Goal: Information Seeking & Learning: Check status

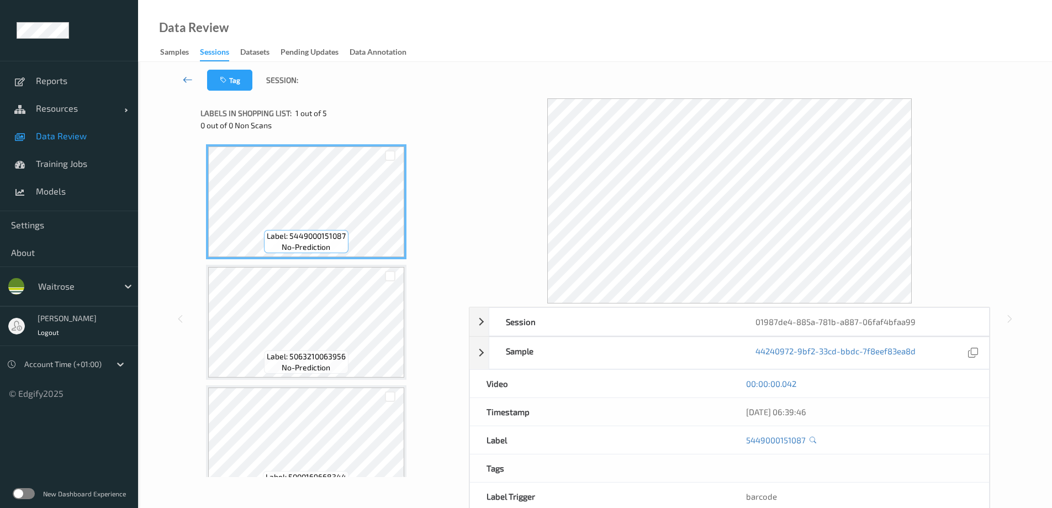
click at [187, 78] on icon at bounding box center [188, 79] width 10 height 11
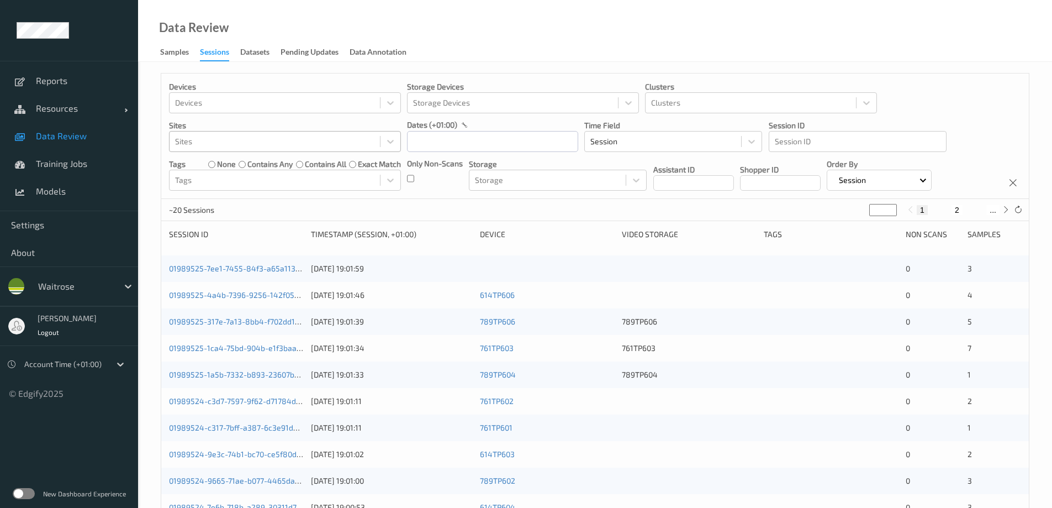
click at [204, 137] on div at bounding box center [274, 141] width 199 height 13
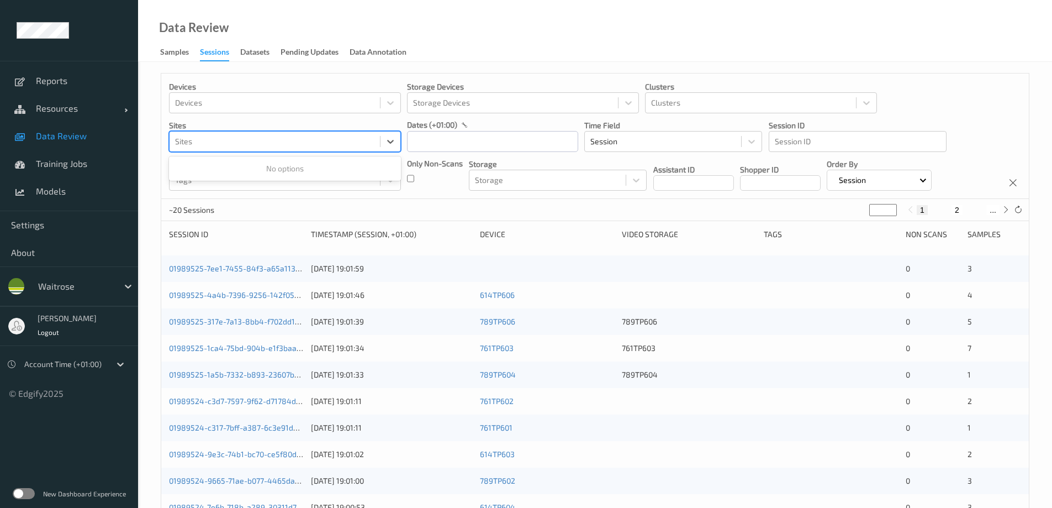
click at [204, 137] on div at bounding box center [274, 141] width 199 height 13
click at [391, 141] on icon at bounding box center [390, 141] width 11 height 11
click at [204, 144] on div at bounding box center [274, 141] width 199 height 13
type input "a"
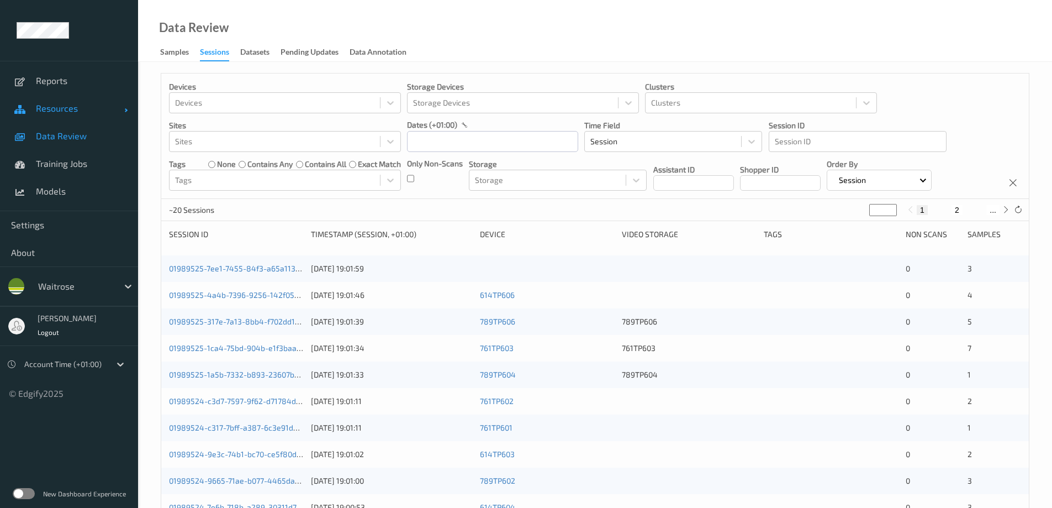
click at [51, 109] on span "Resources" at bounding box center [80, 108] width 88 height 11
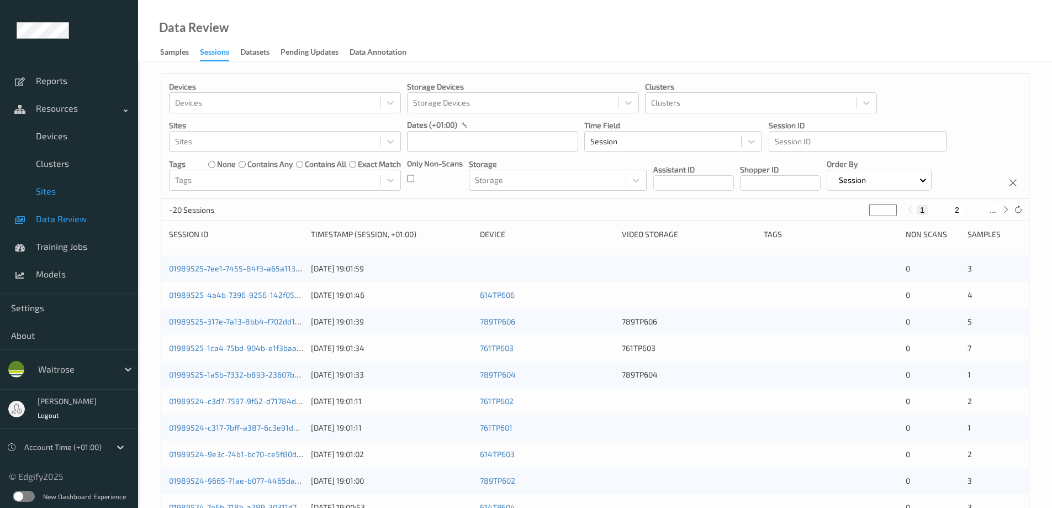
click at [39, 195] on span "Sites" at bounding box center [81, 191] width 91 height 11
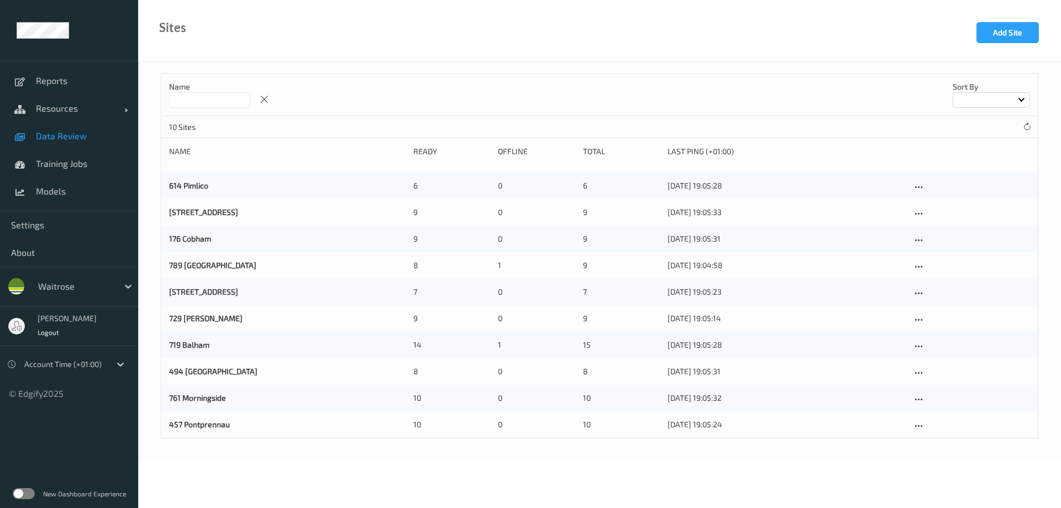
click at [63, 136] on span "Data Review" at bounding box center [81, 135] width 91 height 11
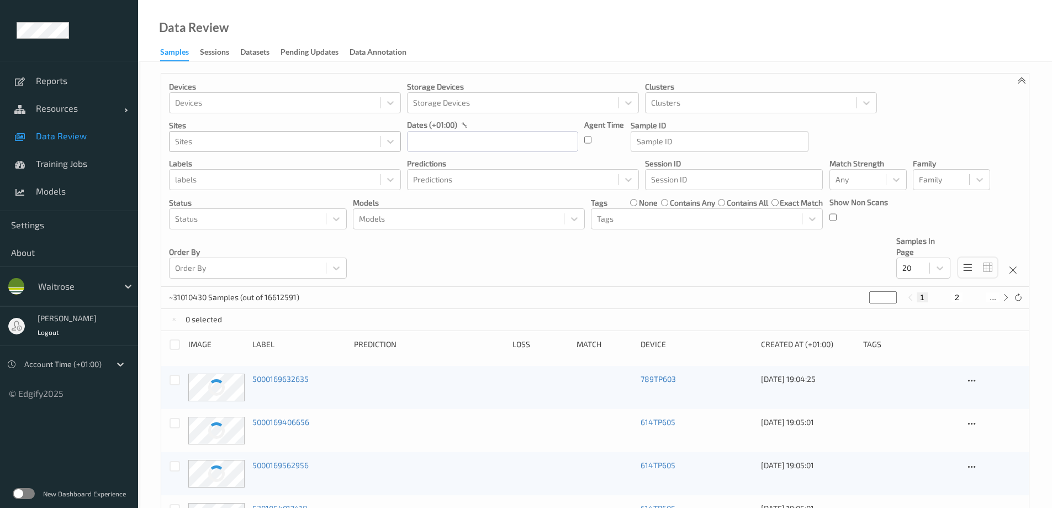
click at [193, 140] on div at bounding box center [274, 141] width 199 height 13
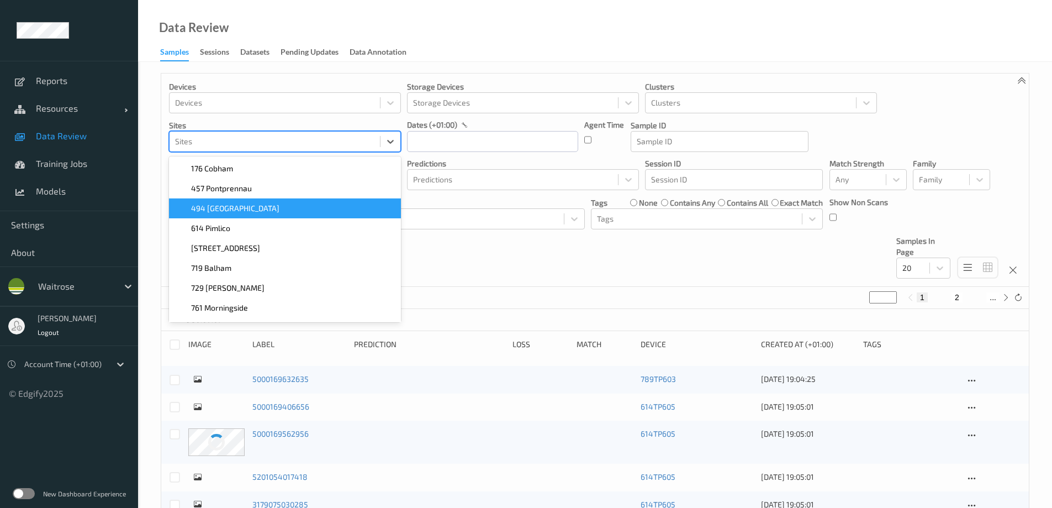
click at [232, 207] on span "494 Altrincham" at bounding box center [235, 208] width 88 height 11
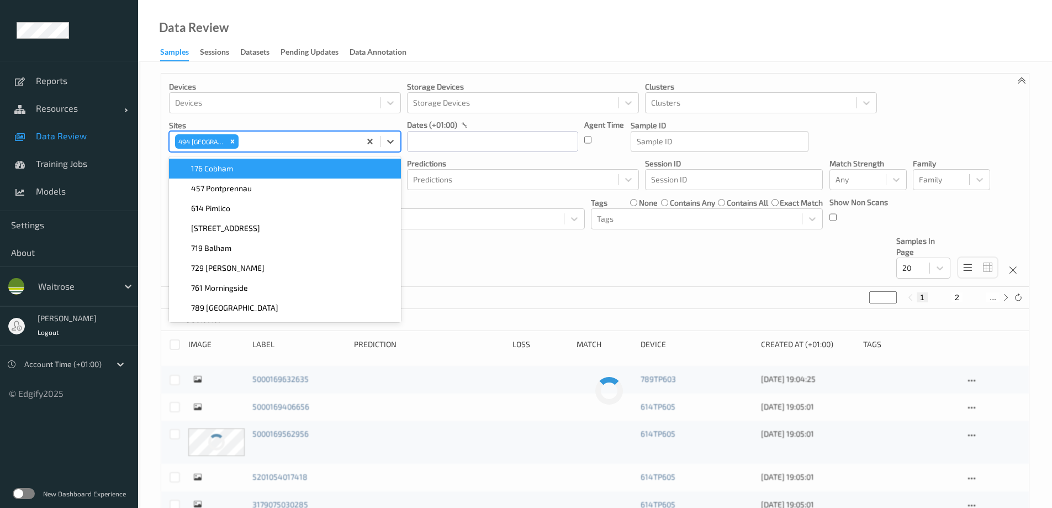
click at [494, 28] on div "Data Review Samples Sessions Datasets Pending Updates Data Annotation" at bounding box center [595, 31] width 914 height 62
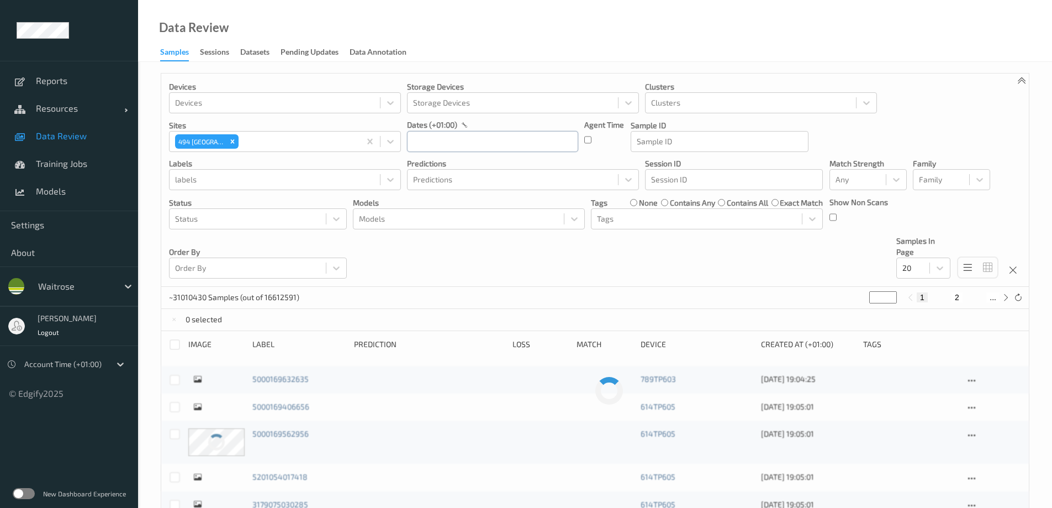
click at [442, 138] on input "text" at bounding box center [492, 141] width 171 height 21
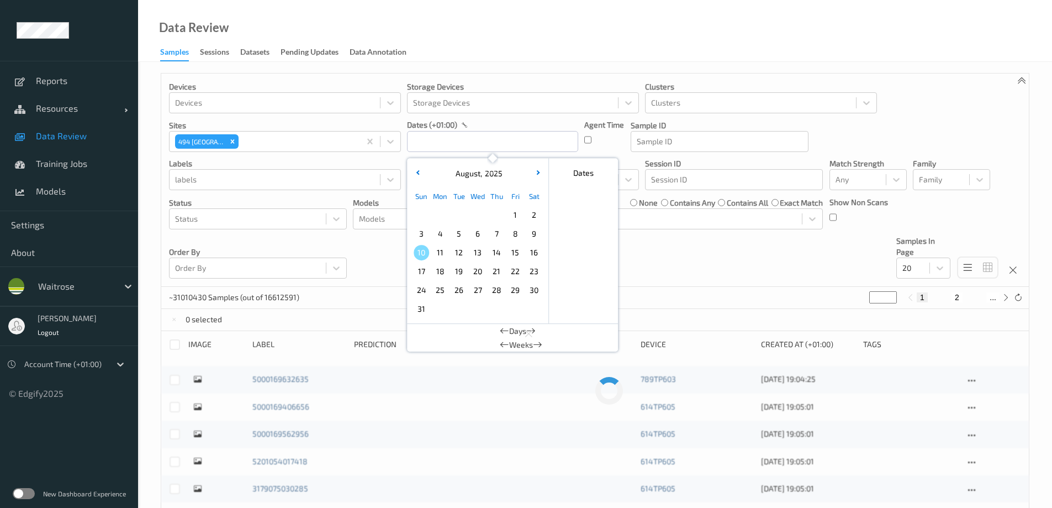
click at [473, 231] on span "6" at bounding box center [477, 233] width 15 height 15
click at [474, 231] on span "6" at bounding box center [477, 233] width 15 height 15
type input "[DATE] 00:00 -> [DATE] 23:59"
click at [521, 43] on div "Data Review Samples Sessions Datasets Pending Updates Data Annotation" at bounding box center [595, 31] width 914 height 62
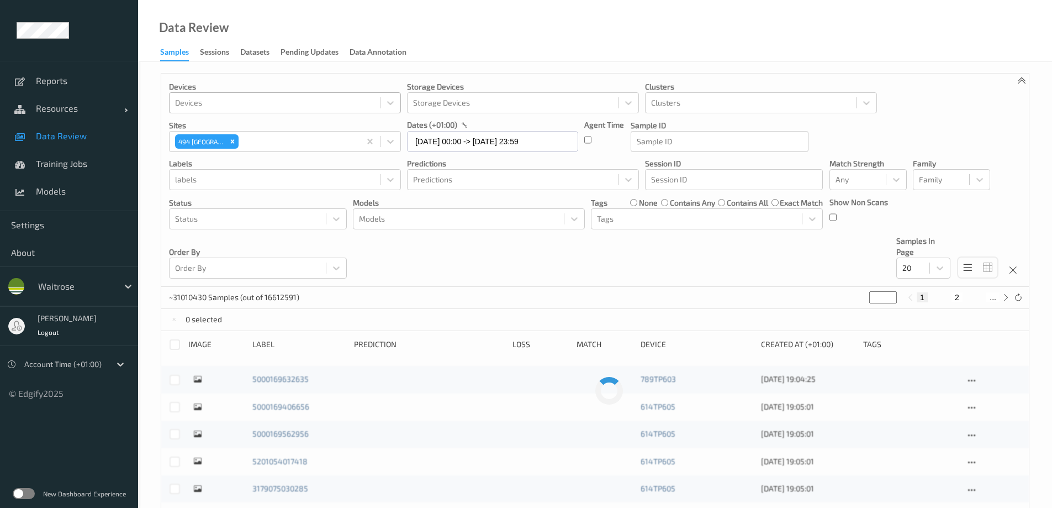
click at [239, 101] on div at bounding box center [274, 102] width 199 height 13
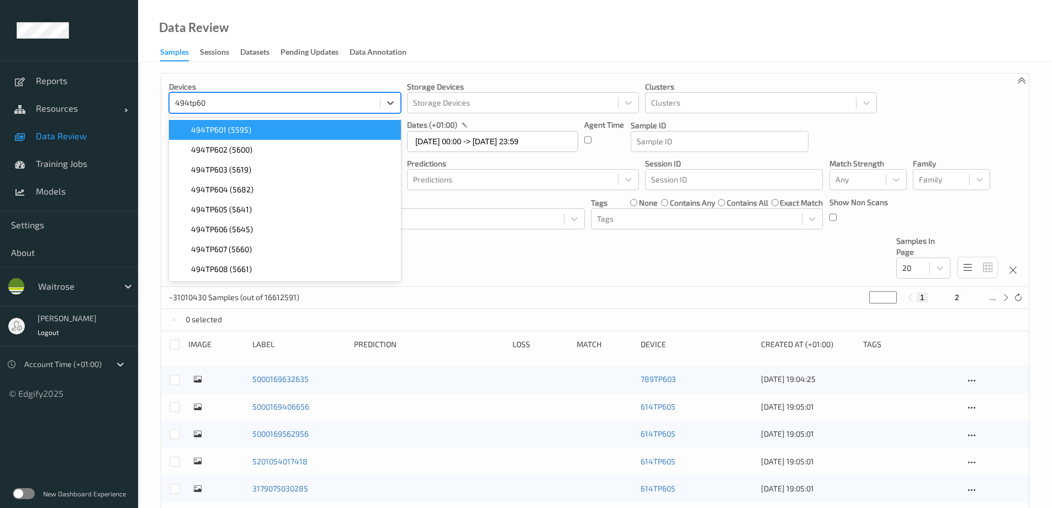
type input "494tp601"
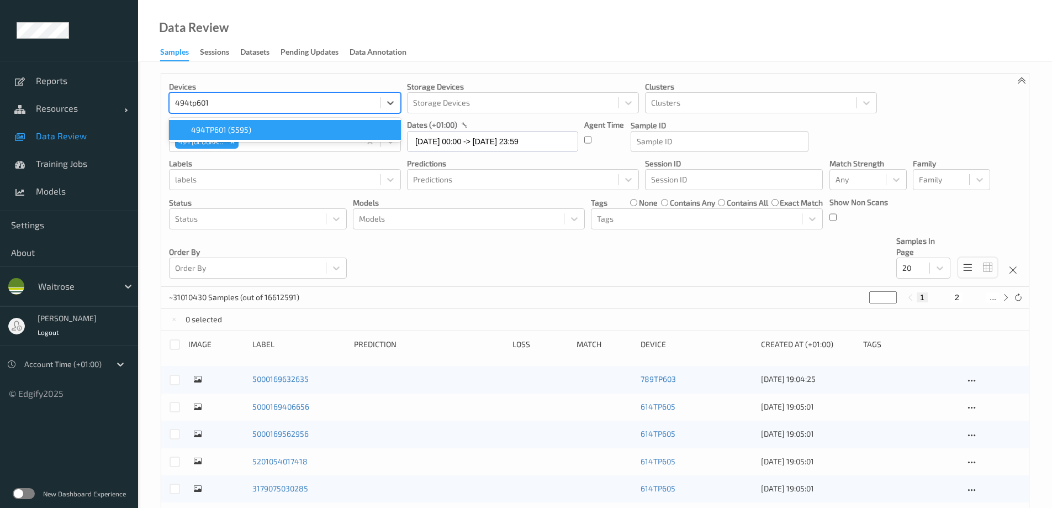
click at [224, 125] on span "494TP601 (5595)" at bounding box center [221, 129] width 60 height 11
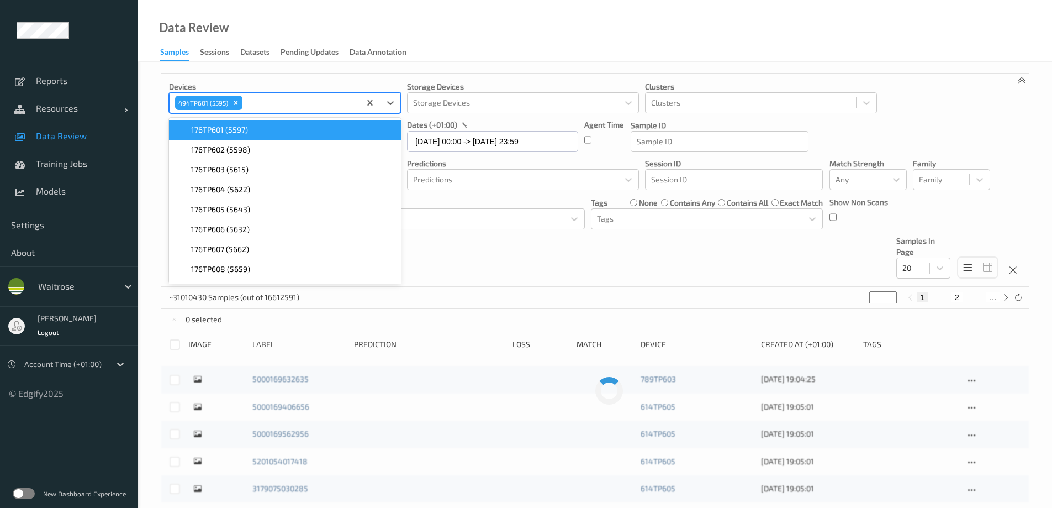
click at [495, 20] on div "Data Review Samples Sessions Datasets Pending Updates Data Annotation" at bounding box center [595, 31] width 914 height 62
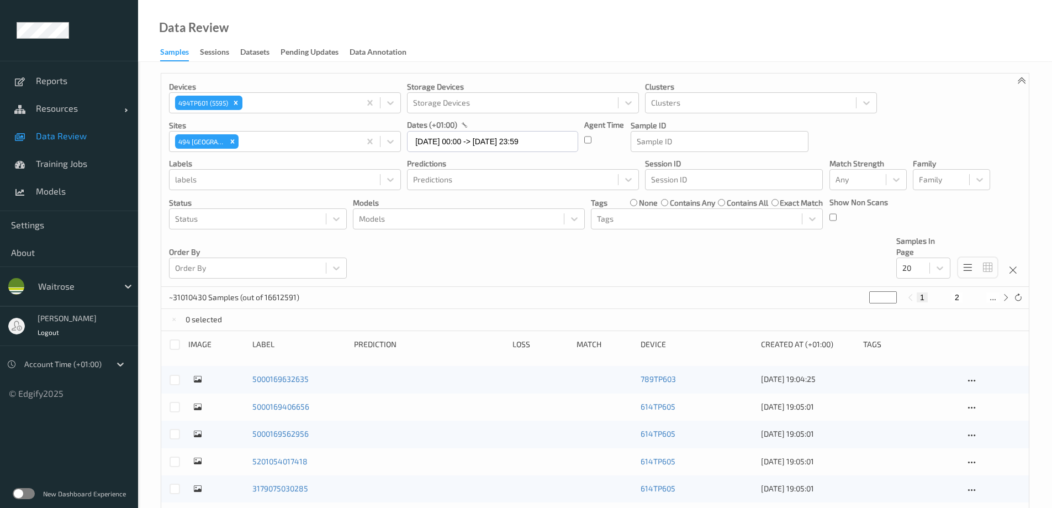
click at [956, 299] on button "2" at bounding box center [957, 297] width 11 height 10
type input "*"
click at [971, 297] on button "3" at bounding box center [968, 297] width 11 height 10
type input "*"
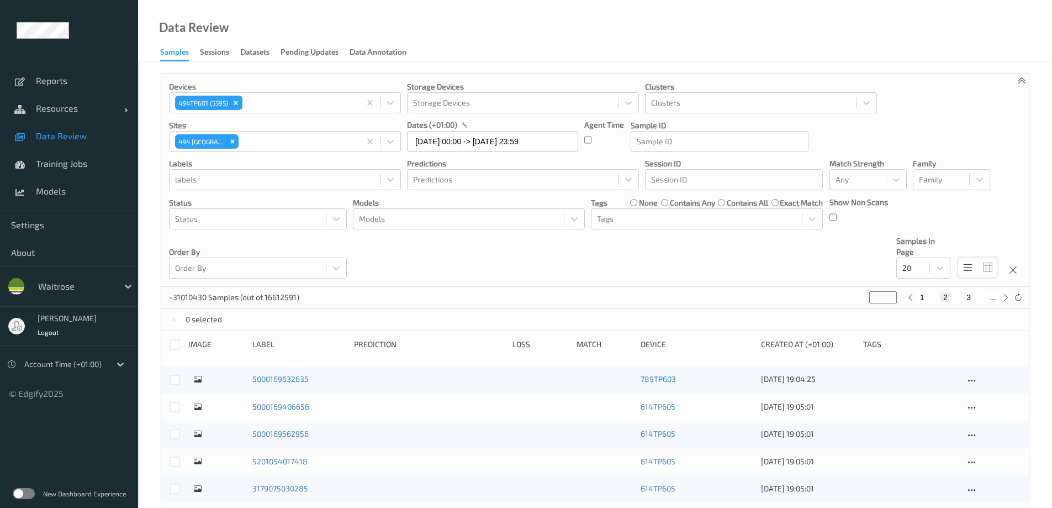
type input "*"
click at [1008, 298] on icon at bounding box center [1006, 297] width 8 height 8
type input "*"
click at [1005, 297] on icon at bounding box center [1006, 297] width 8 height 8
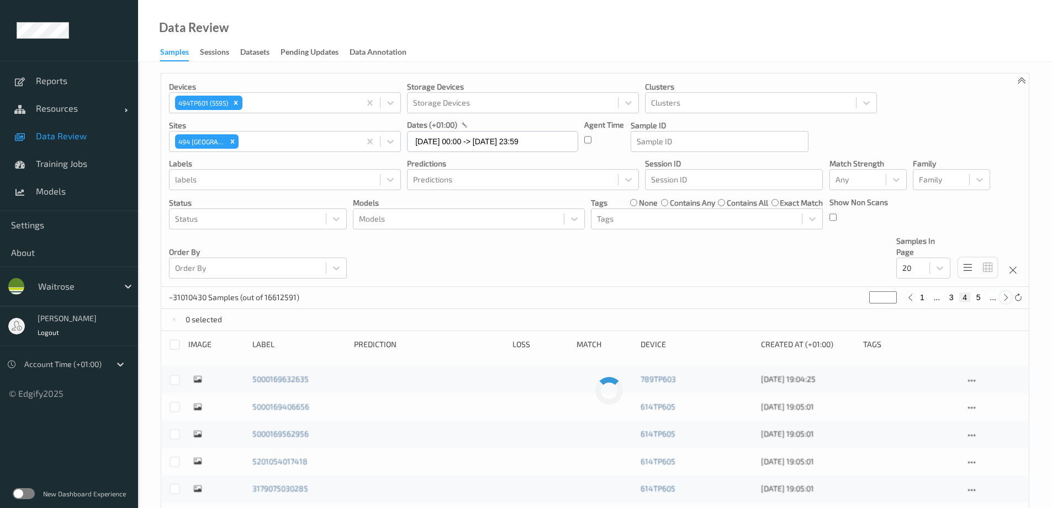
type input "*"
click at [1005, 297] on icon at bounding box center [1006, 297] width 8 height 8
type input "*"
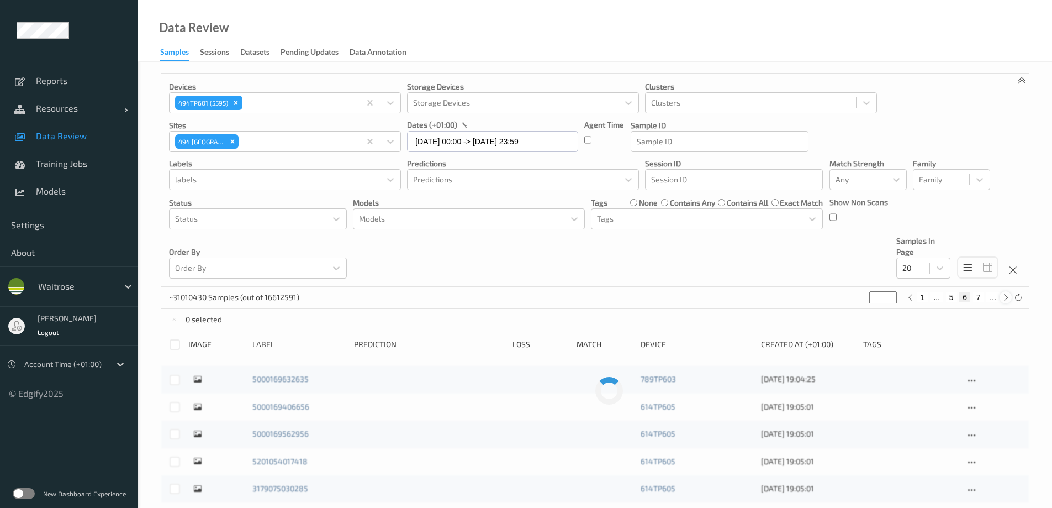
click at [1005, 297] on icon at bounding box center [1006, 297] width 8 height 8
type input "*"
click at [1005, 297] on icon at bounding box center [1006, 297] width 8 height 8
type input "*"
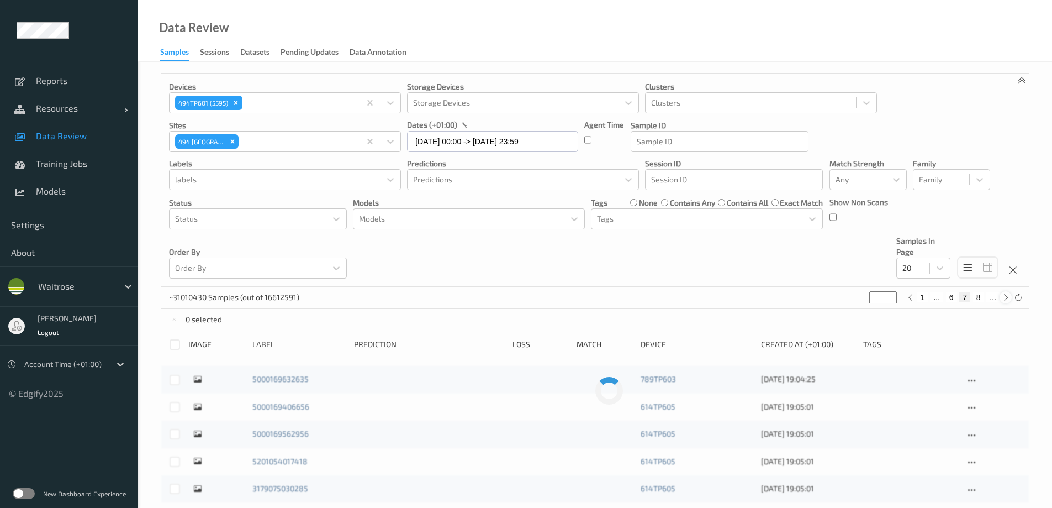
type input "*"
click at [1005, 297] on icon at bounding box center [1006, 297] width 8 height 8
type input "*"
click at [1005, 297] on icon at bounding box center [1006, 297] width 8 height 8
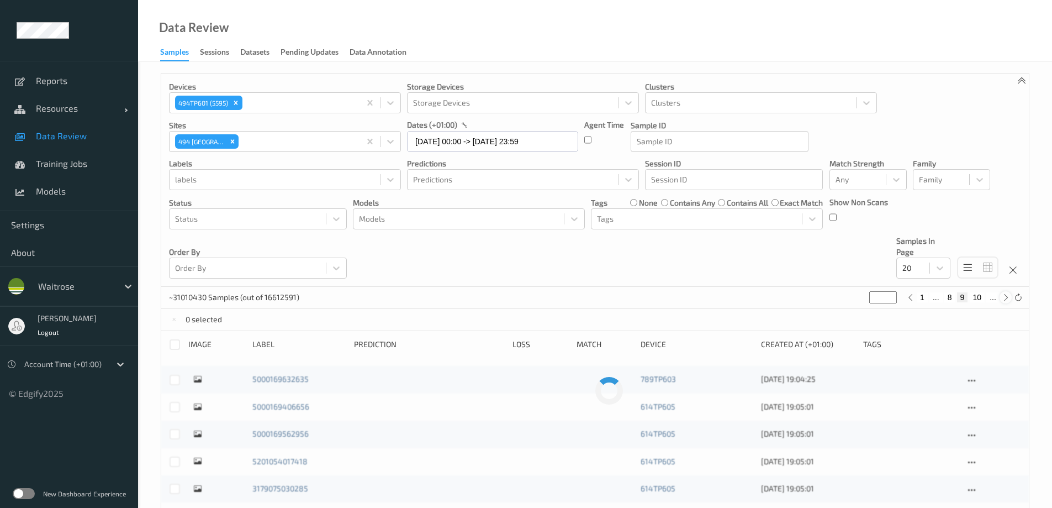
type input "**"
click at [1005, 297] on icon at bounding box center [1006, 297] width 8 height 8
type input "**"
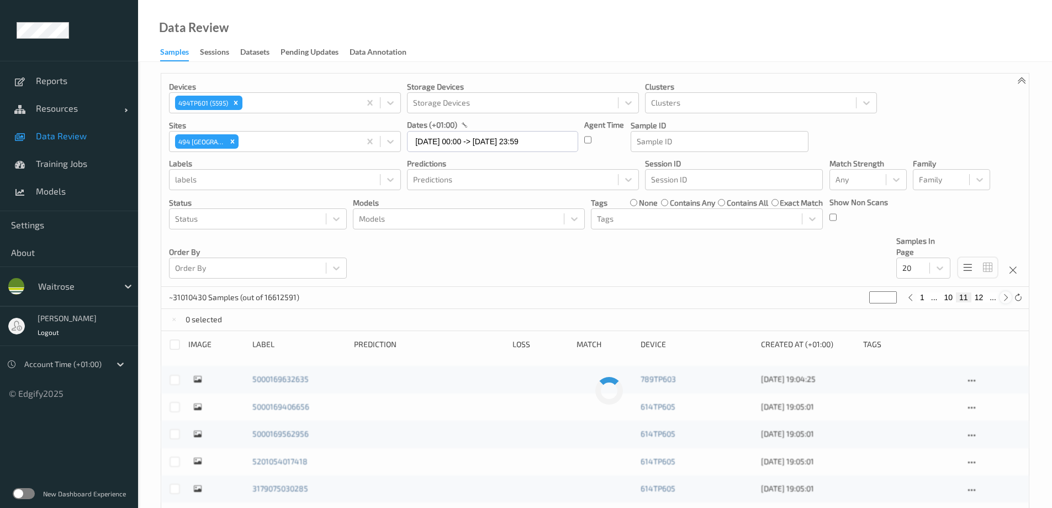
click at [1005, 297] on icon at bounding box center [1006, 297] width 8 height 8
type input "**"
click at [1005, 297] on icon at bounding box center [1006, 297] width 8 height 8
type input "**"
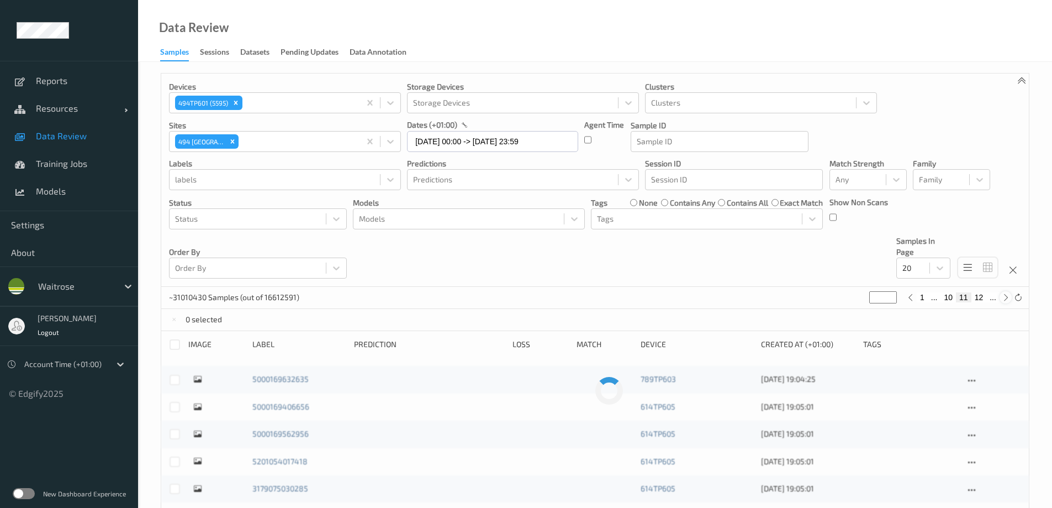
type input "**"
click at [235, 140] on icon "Remove 494 Altrincham" at bounding box center [233, 142] width 8 height 8
type input "*"
click at [1020, 298] on icon at bounding box center [1018, 297] width 8 height 8
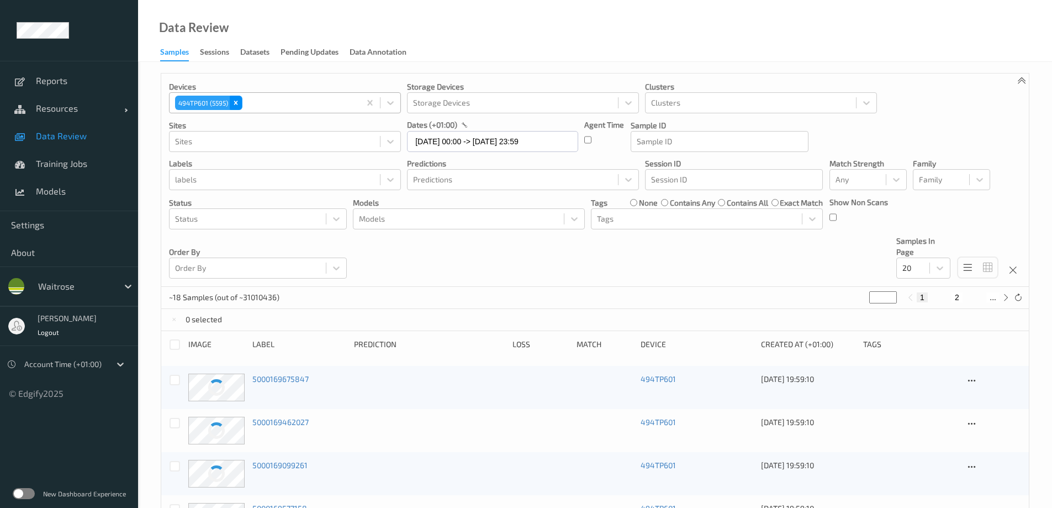
click at [238, 100] on icon "Remove 494TP601 (5595)" at bounding box center [236, 103] width 8 height 8
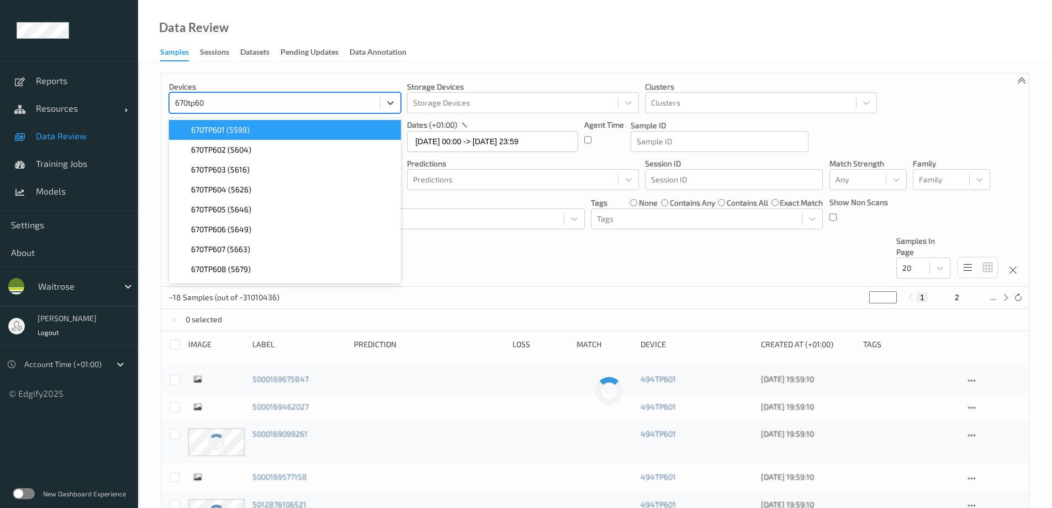
type input "670tp601"
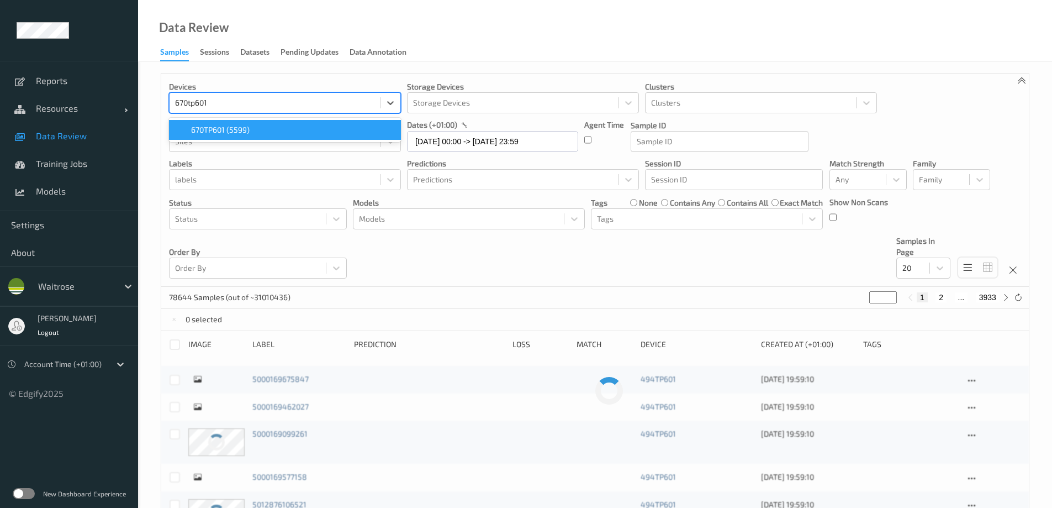
click at [199, 131] on span "670TP601 (5599)" at bounding box center [220, 129] width 59 height 11
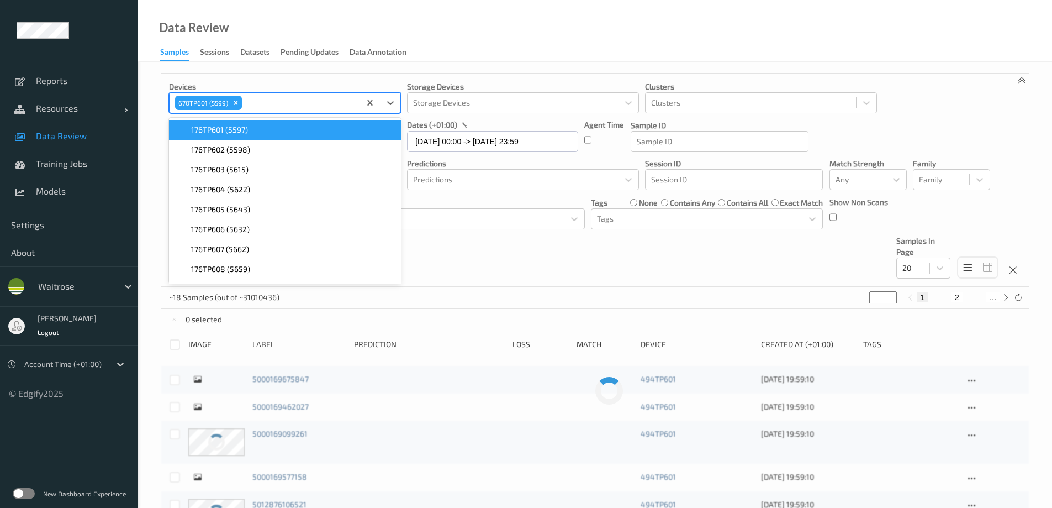
click at [478, 45] on div "Data Review Samples Sessions Datasets Pending Updates Data Annotation" at bounding box center [595, 31] width 914 height 62
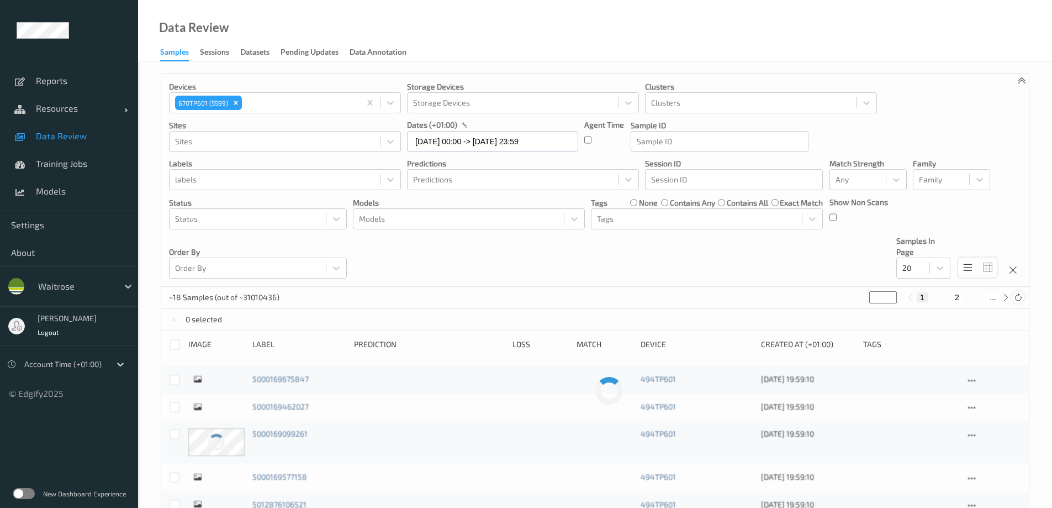
click at [1020, 296] on icon at bounding box center [1018, 297] width 8 height 8
click at [1005, 298] on icon at bounding box center [1006, 297] width 8 height 8
type input "*"
click at [1005, 298] on icon at bounding box center [1006, 297] width 8 height 8
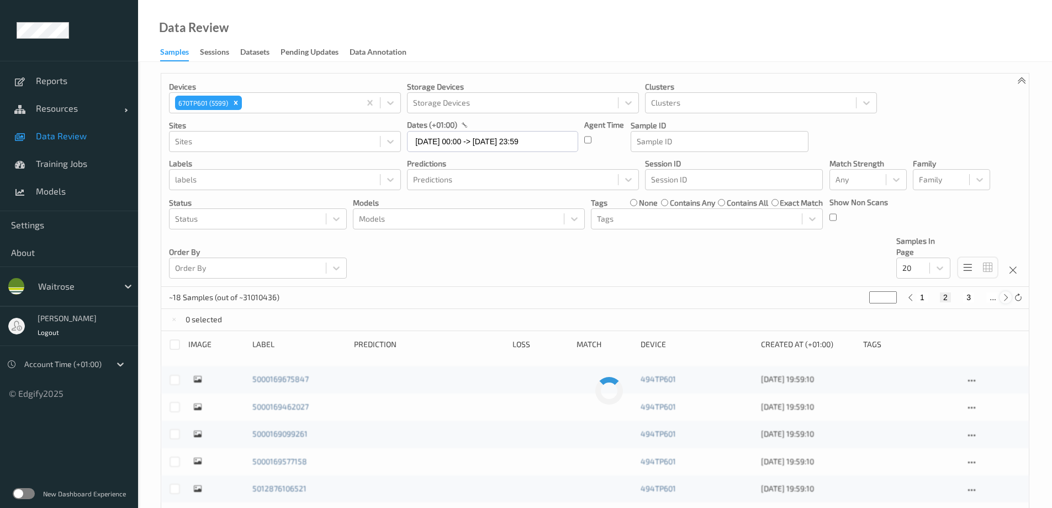
type input "*"
click at [1005, 298] on icon at bounding box center [1006, 297] width 8 height 8
type input "*"
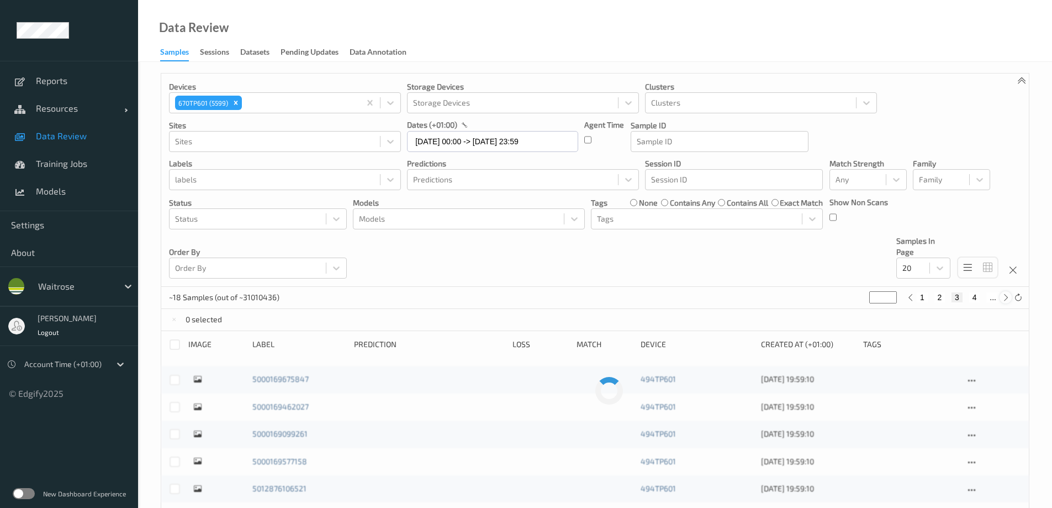
click at [1005, 298] on icon at bounding box center [1006, 297] width 8 height 8
type input "*"
click at [1005, 298] on icon at bounding box center [1006, 297] width 8 height 8
type input "*"
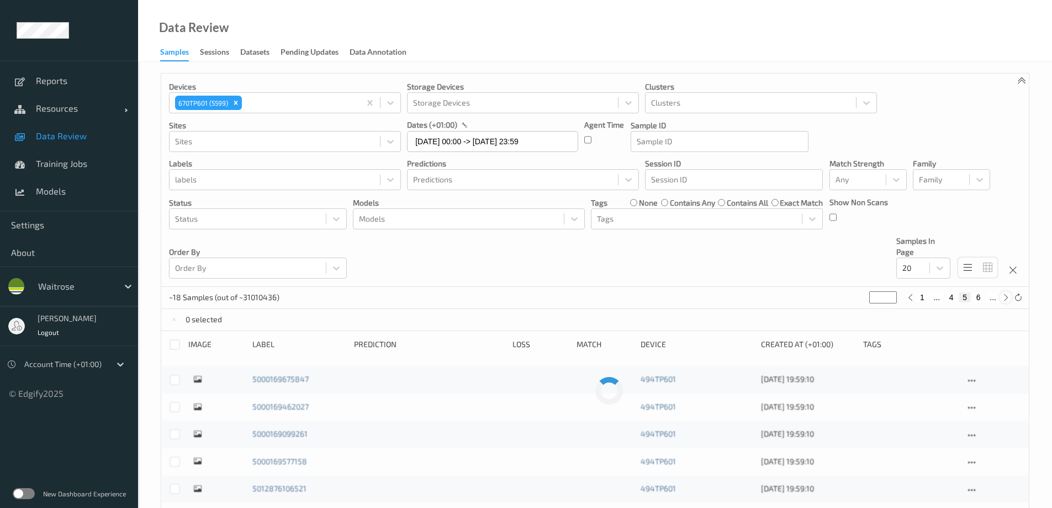
type input "*"
click at [1005, 298] on icon at bounding box center [1006, 297] width 8 height 8
type input "*"
click at [1005, 298] on icon at bounding box center [1006, 297] width 8 height 8
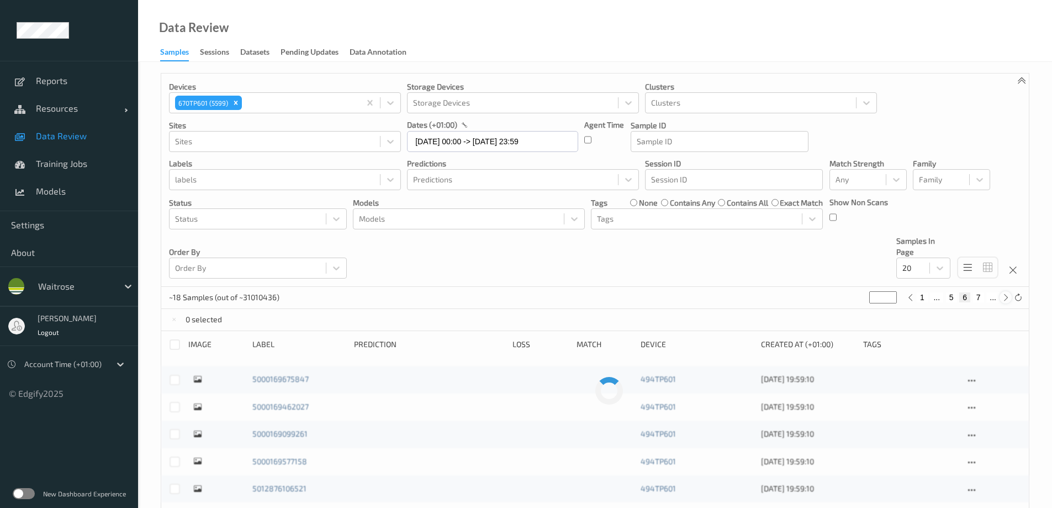
type input "*"
click at [1005, 298] on icon at bounding box center [1006, 297] width 8 height 8
type input "*"
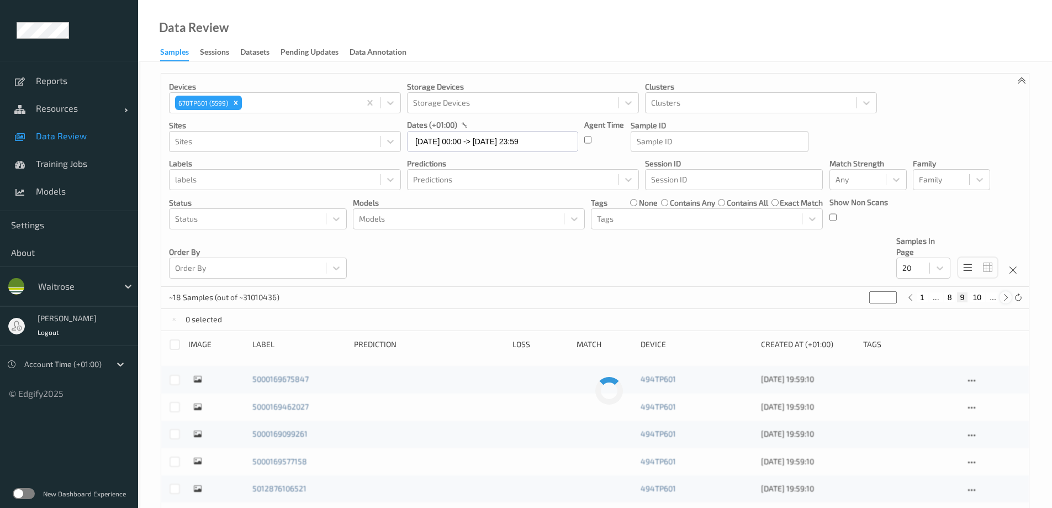
click at [1005, 298] on icon at bounding box center [1006, 297] width 8 height 8
type input "**"
click at [1005, 298] on icon at bounding box center [1006, 297] width 8 height 8
type input "**"
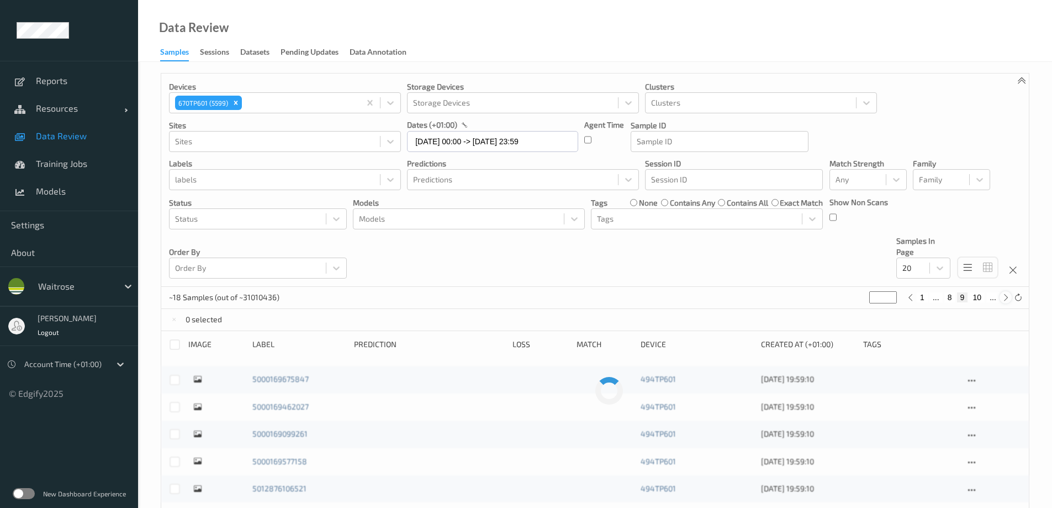
type input "**"
click at [1005, 298] on icon at bounding box center [1006, 297] width 8 height 8
type input "**"
click at [1005, 298] on icon at bounding box center [1006, 297] width 8 height 8
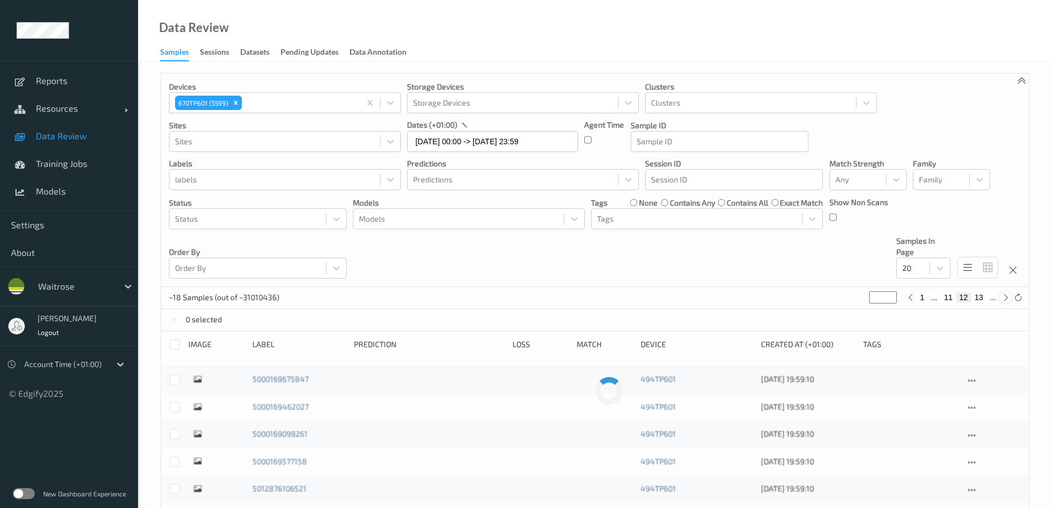
type input "**"
click at [1005, 298] on icon at bounding box center [1006, 297] width 8 height 8
type input "**"
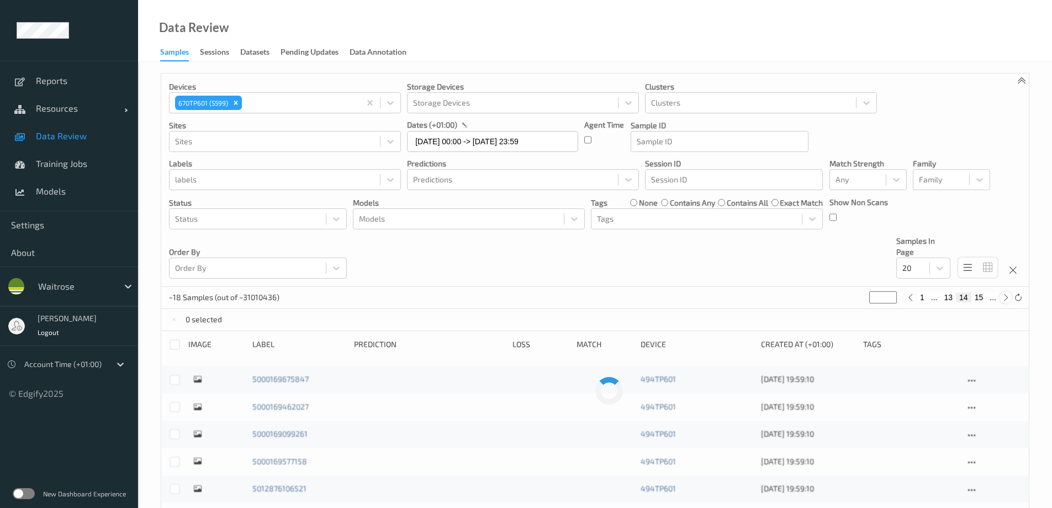
click at [1005, 298] on icon at bounding box center [1006, 297] width 8 height 8
type input "**"
click at [1005, 298] on icon at bounding box center [1006, 297] width 8 height 8
type input "**"
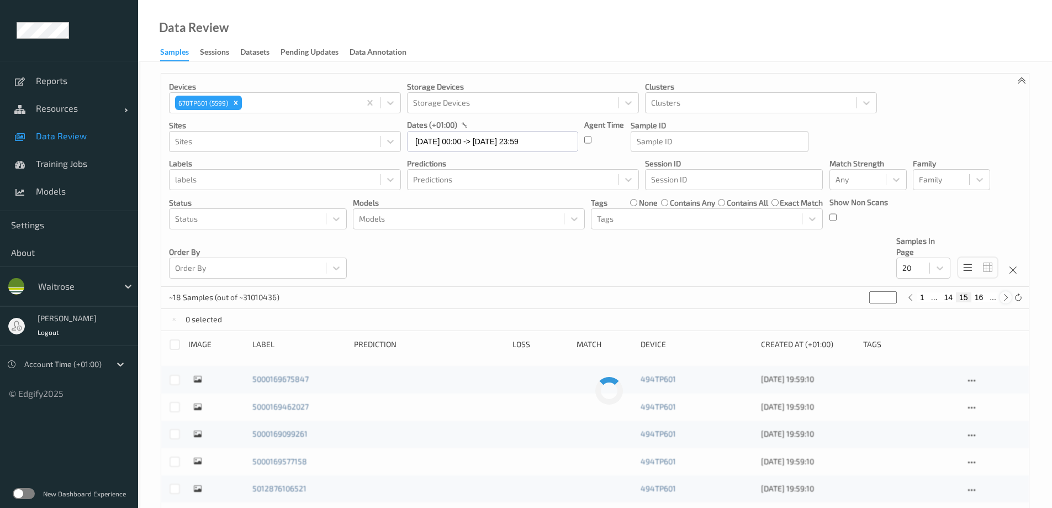
type input "**"
click at [1005, 298] on icon at bounding box center [1006, 297] width 8 height 8
type input "**"
click at [1005, 298] on icon at bounding box center [1006, 297] width 8 height 8
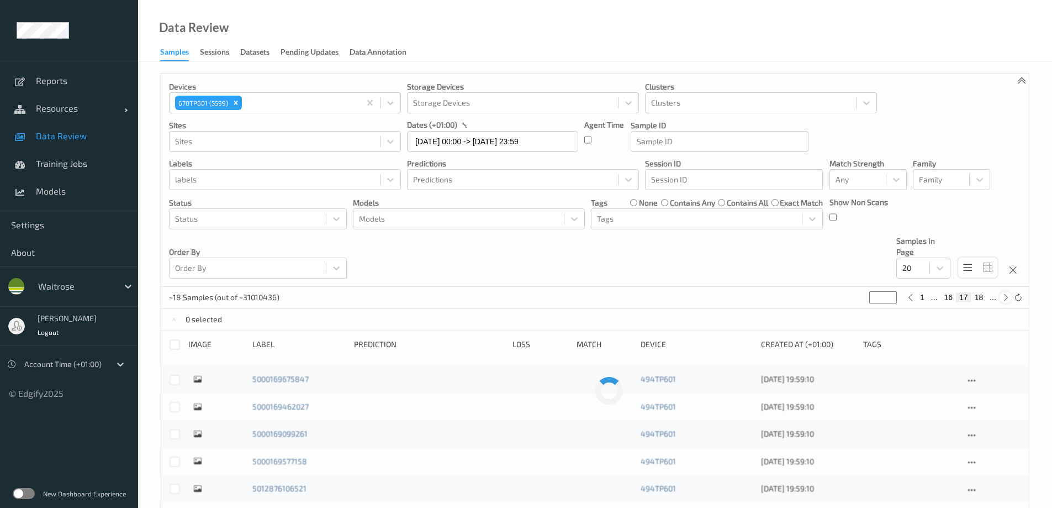
type input "**"
click at [1005, 298] on icon at bounding box center [1006, 297] width 8 height 8
type input "**"
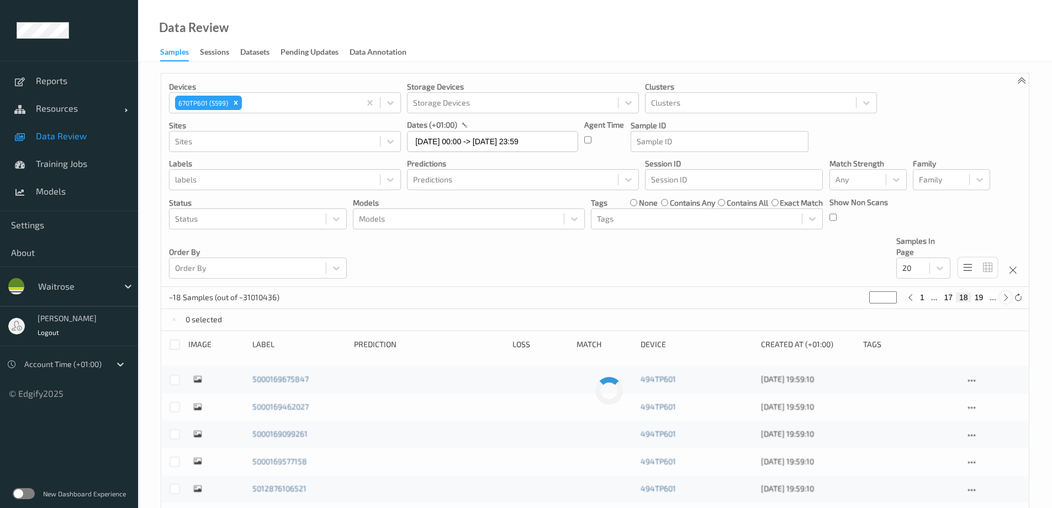
click at [1005, 298] on icon at bounding box center [1006, 297] width 8 height 8
type input "**"
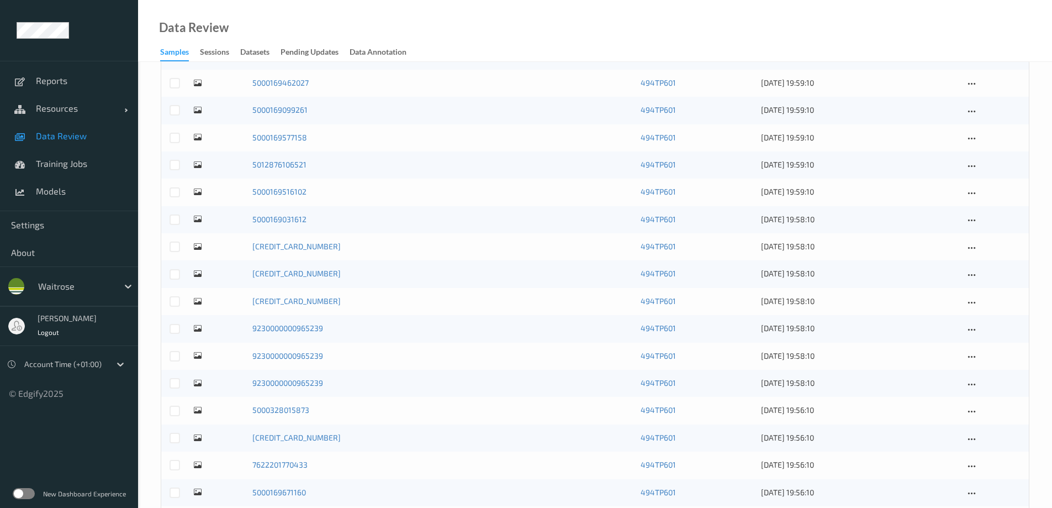
scroll to position [449, 0]
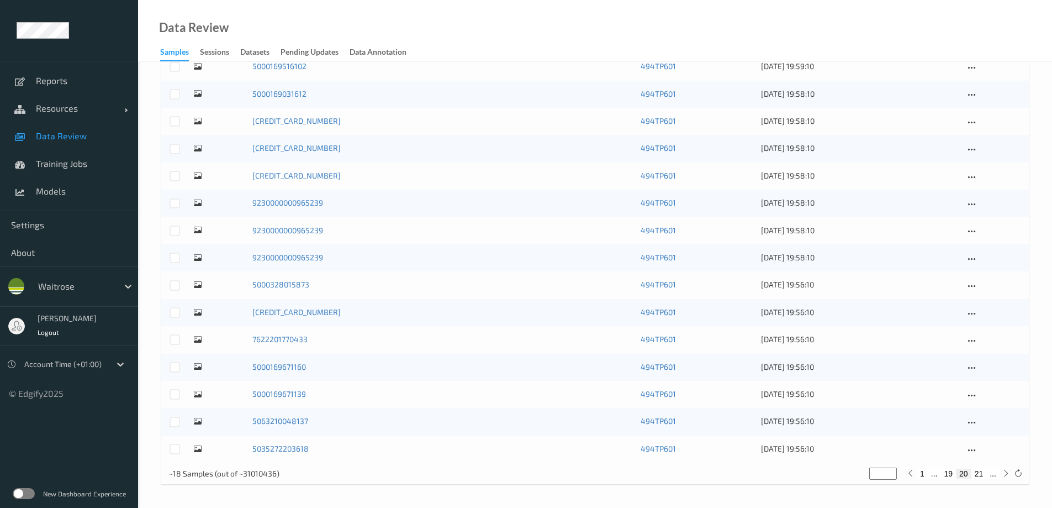
click at [977, 473] on button "21" at bounding box center [979, 473] width 15 height 10
type input "**"
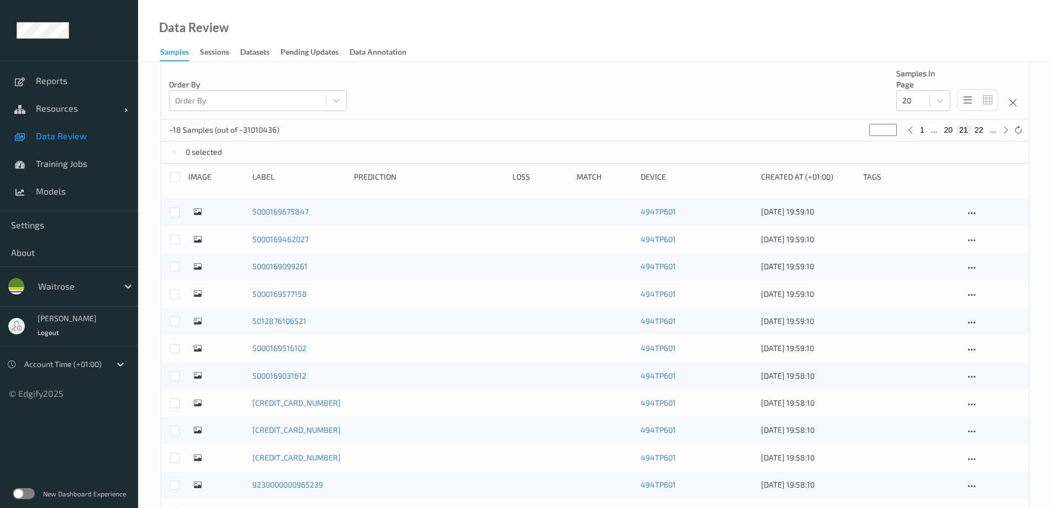
scroll to position [0, 0]
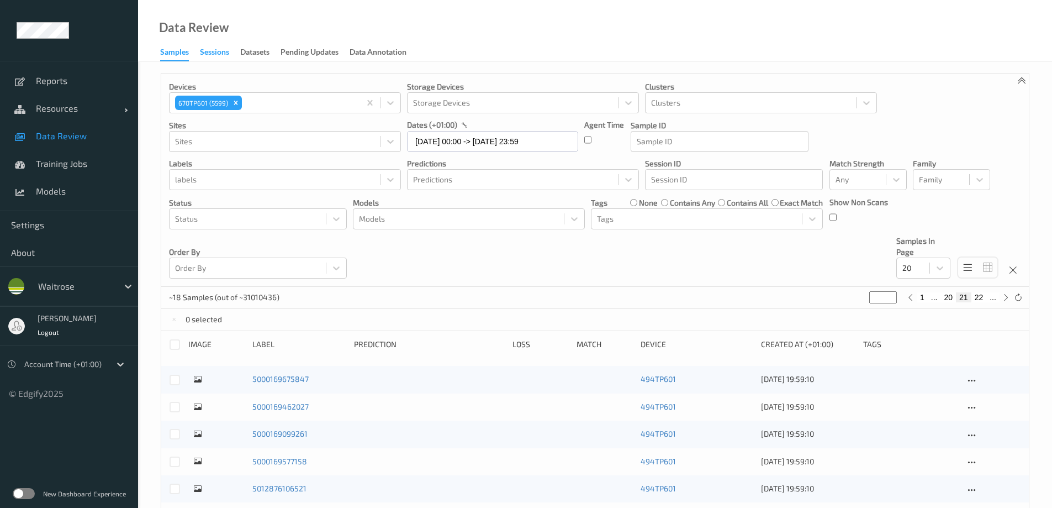
click at [223, 54] on div "Sessions" at bounding box center [214, 53] width 29 height 14
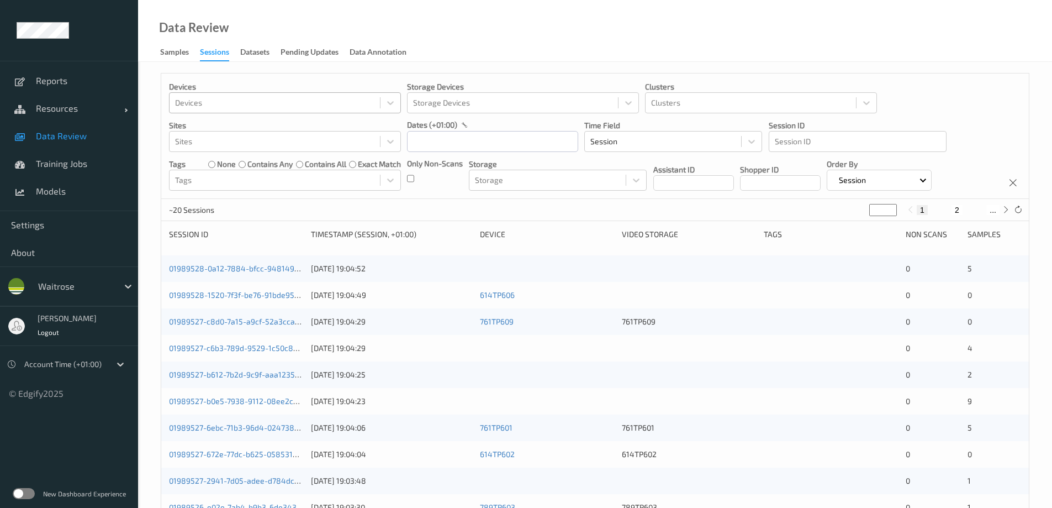
click at [219, 101] on div at bounding box center [274, 102] width 199 height 13
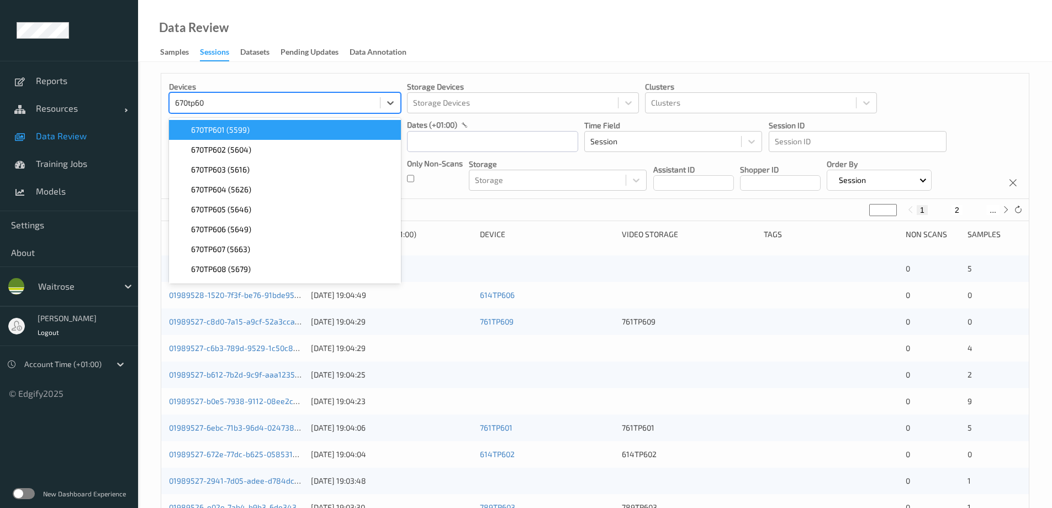
type input "670tp601"
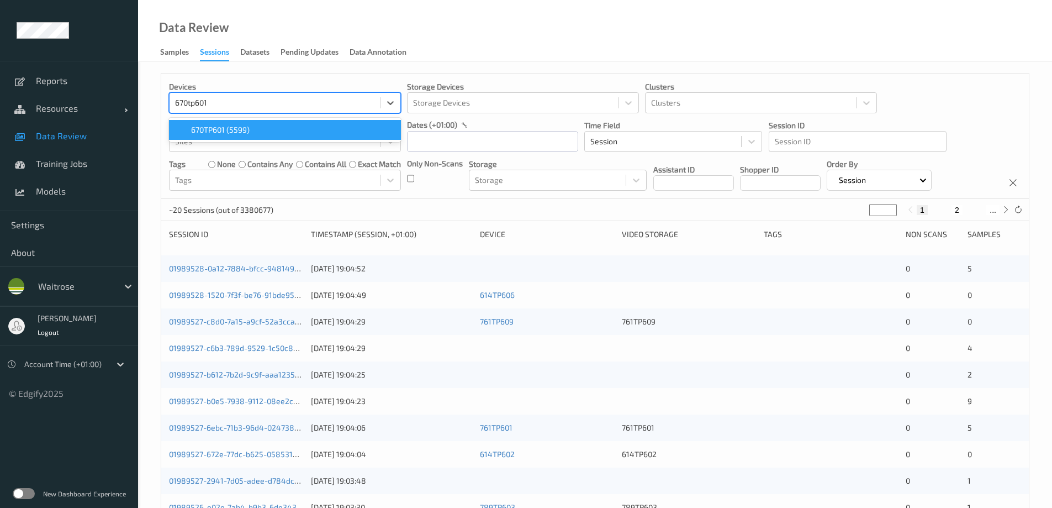
click at [223, 130] on span "670TP601 (5599)" at bounding box center [220, 129] width 59 height 11
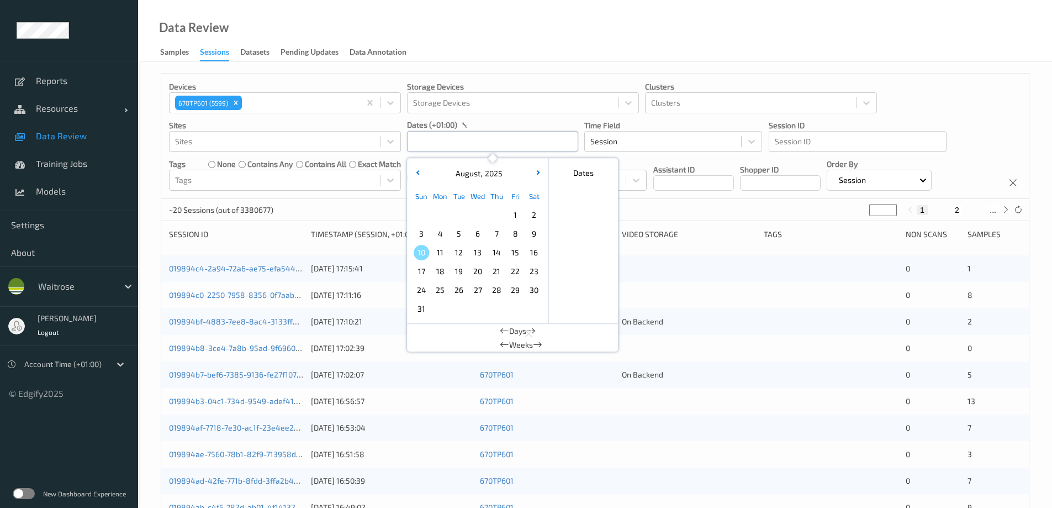
click at [489, 147] on input "text" at bounding box center [492, 141] width 171 height 21
click at [473, 234] on span "6" at bounding box center [477, 233] width 15 height 15
type input "[DATE] 00:00 -> [DATE] 23:59"
click at [519, 38] on div "Data Review Samples Sessions Datasets Pending Updates Data Annotation" at bounding box center [595, 31] width 914 height 62
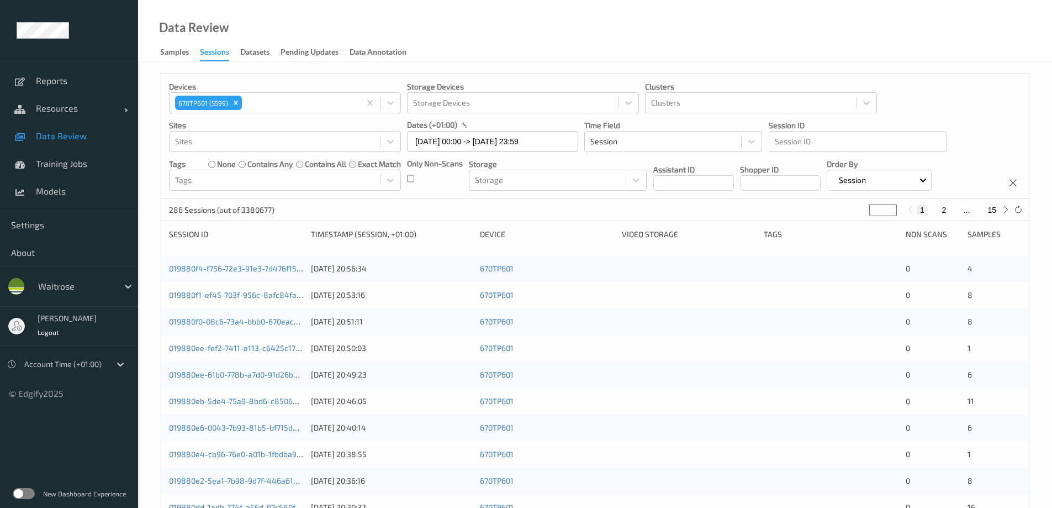
click at [993, 208] on button "15" at bounding box center [991, 210] width 15 height 10
type input "**"
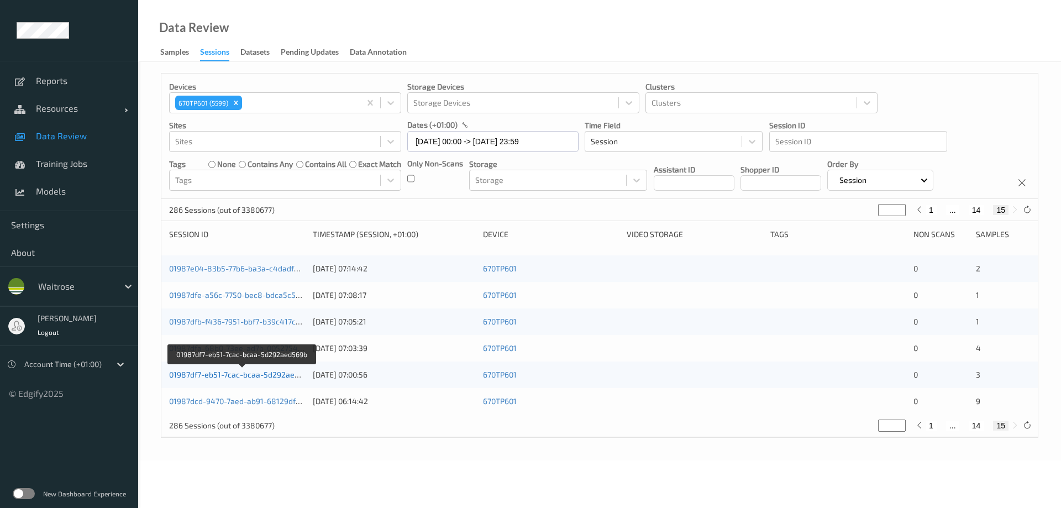
click at [250, 371] on link "01987df7-eb51-7cac-bcaa-5d292aed569b" at bounding box center [242, 374] width 147 height 9
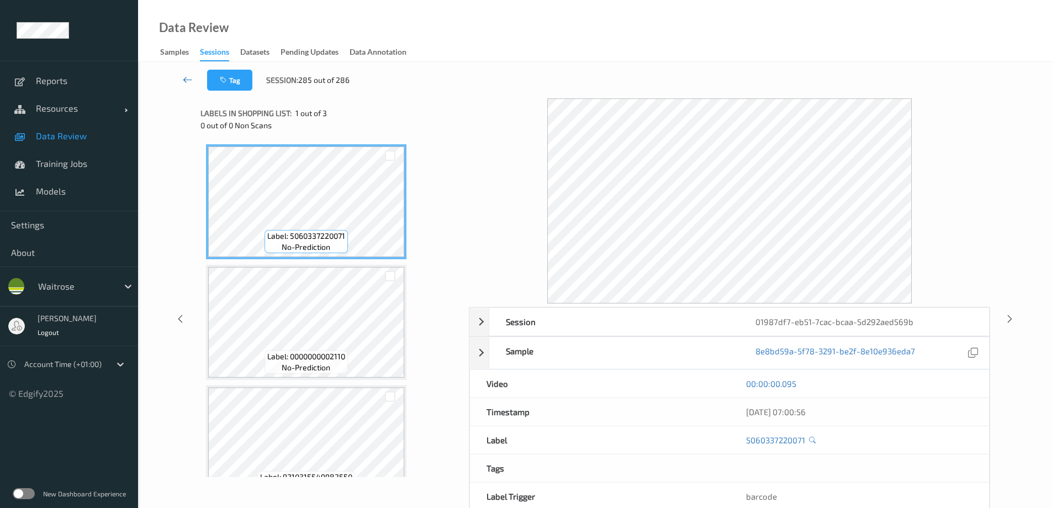
click at [189, 77] on icon at bounding box center [188, 79] width 10 height 11
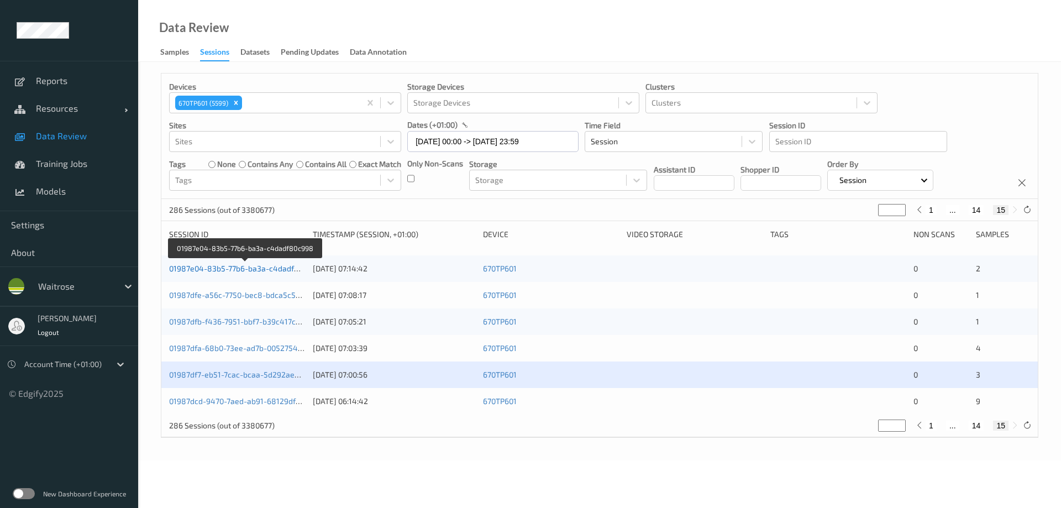
click at [224, 267] on link "01987e04-83b5-77b6-ba3a-c4dadf80c998" at bounding box center [245, 267] width 152 height 9
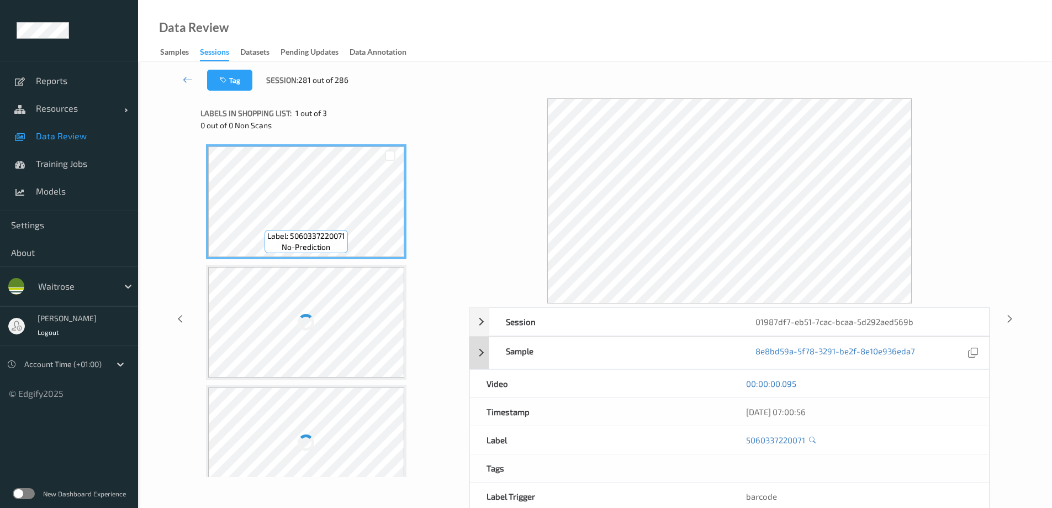
click at [482, 355] on div "Sample 8e8bd59a-5f78-3291-be2f-8e10e936eda7" at bounding box center [730, 352] width 520 height 33
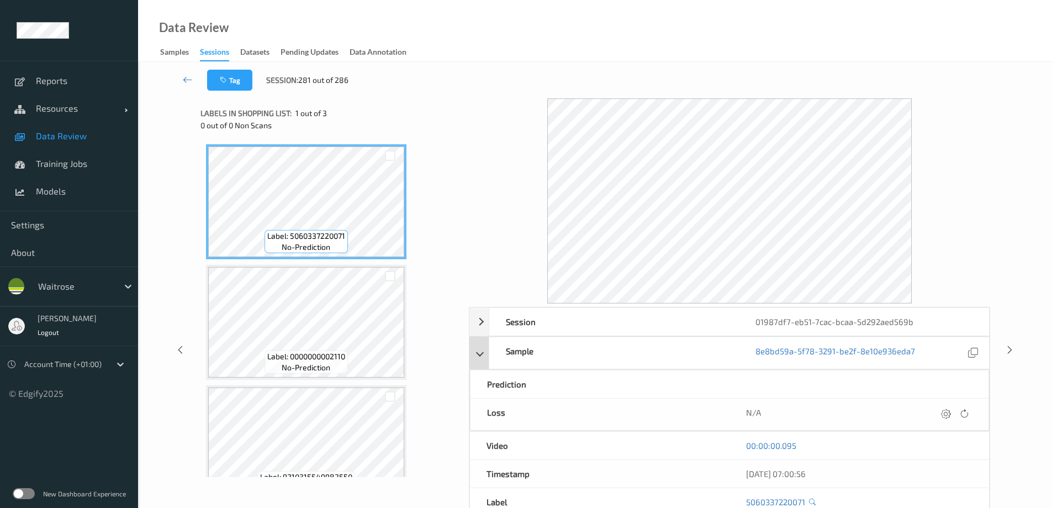
click at [482, 355] on div "Sample 8e8bd59a-5f78-3291-be2f-8e10e936eda7" at bounding box center [730, 352] width 520 height 33
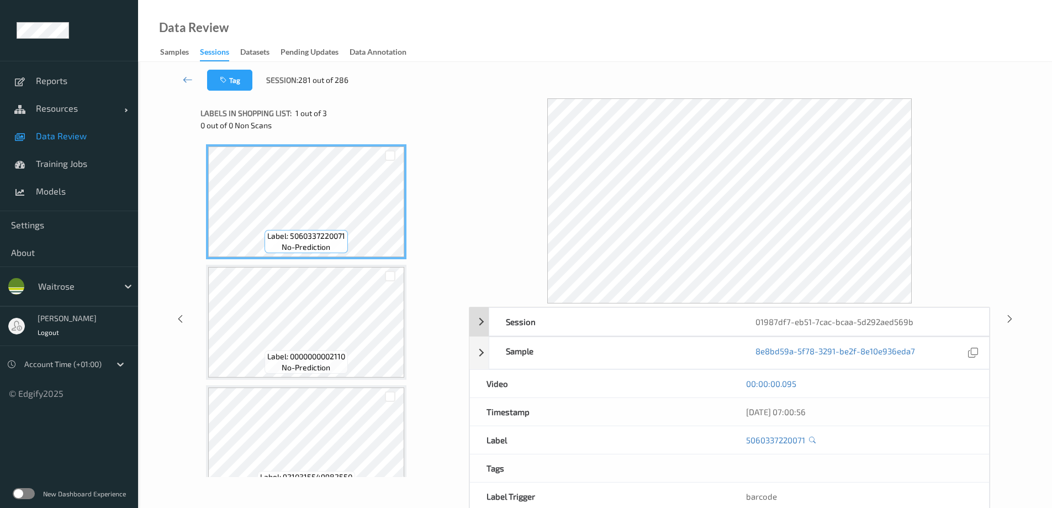
click at [484, 319] on div "Session 01987df7-eb51-7cac-bcaa-5d292aed569b" at bounding box center [730, 321] width 520 height 29
click at [185, 77] on icon at bounding box center [188, 79] width 10 height 11
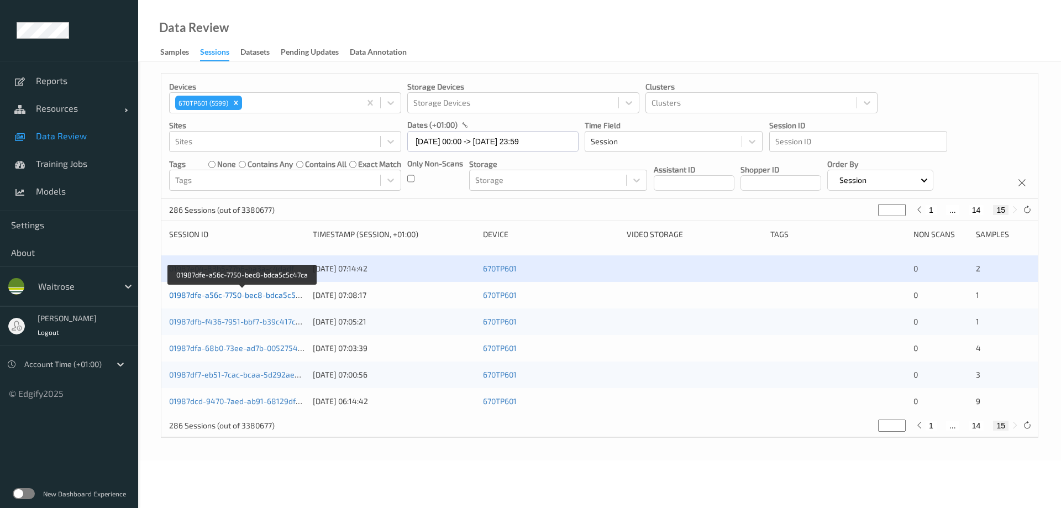
click at [263, 296] on link "01987dfe-a56c-7750-bec8-bdca5c5c47ca" at bounding box center [242, 294] width 147 height 9
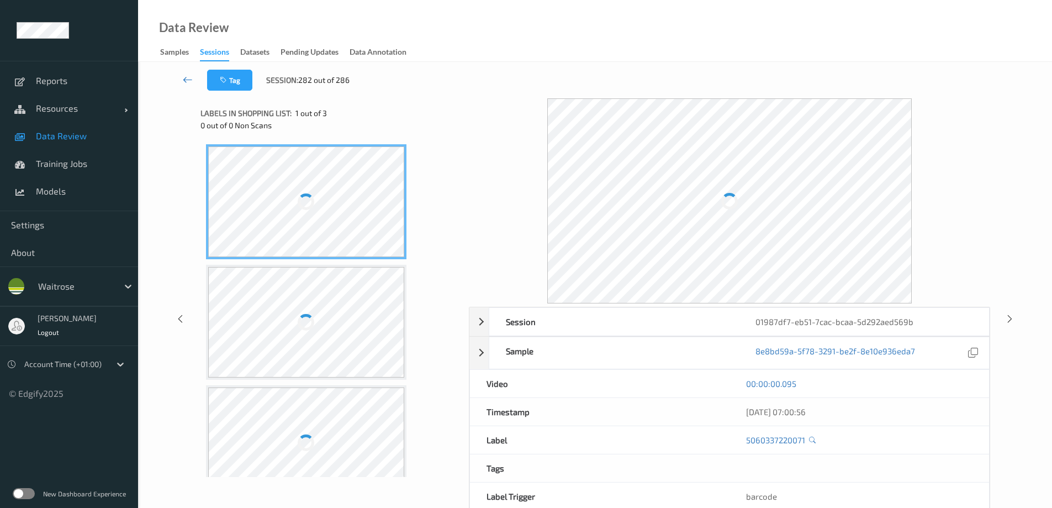
click at [185, 81] on icon at bounding box center [188, 79] width 10 height 11
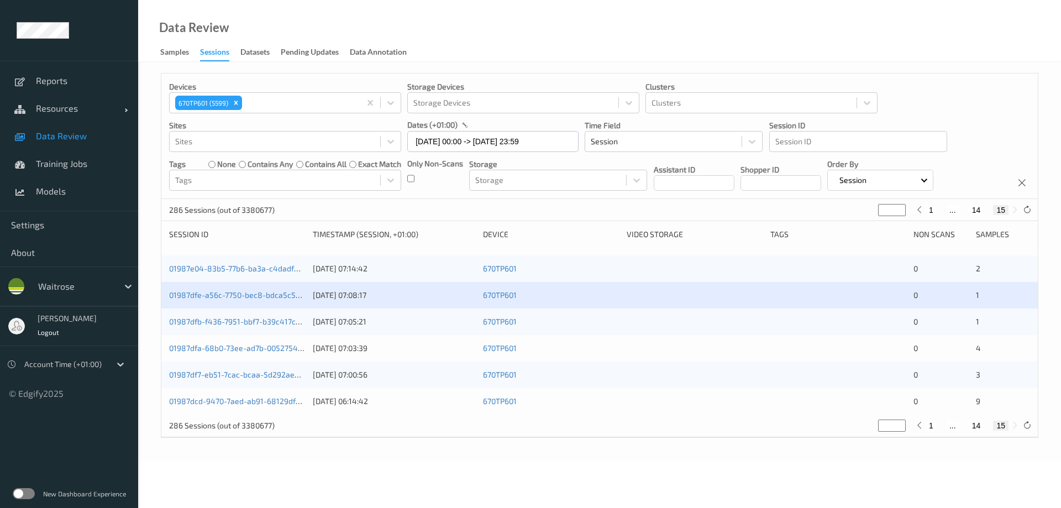
click at [978, 425] on button "14" at bounding box center [975, 425] width 15 height 10
type input "**"
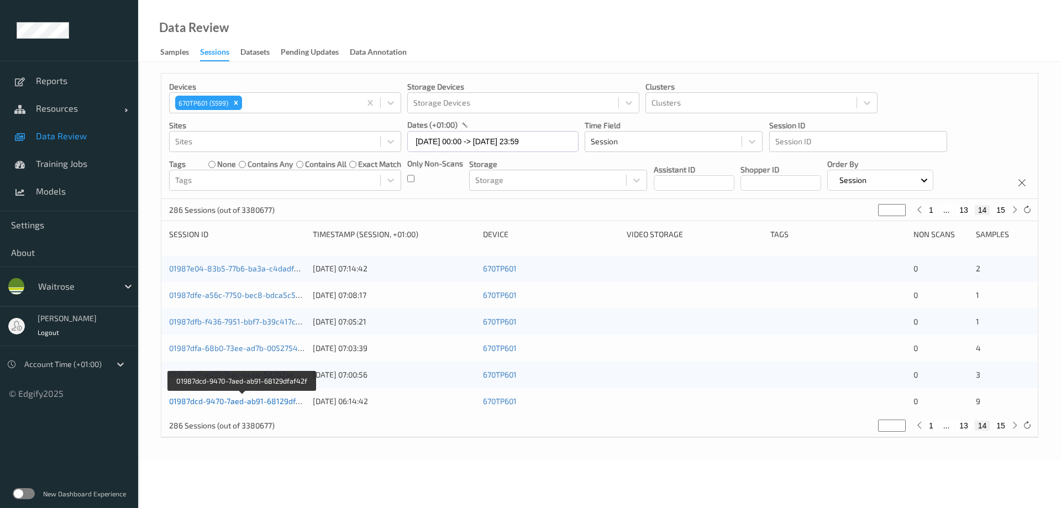
click at [249, 403] on link "01987dcd-9470-7aed-ab91-68129dfaf42f" at bounding box center [242, 400] width 146 height 9
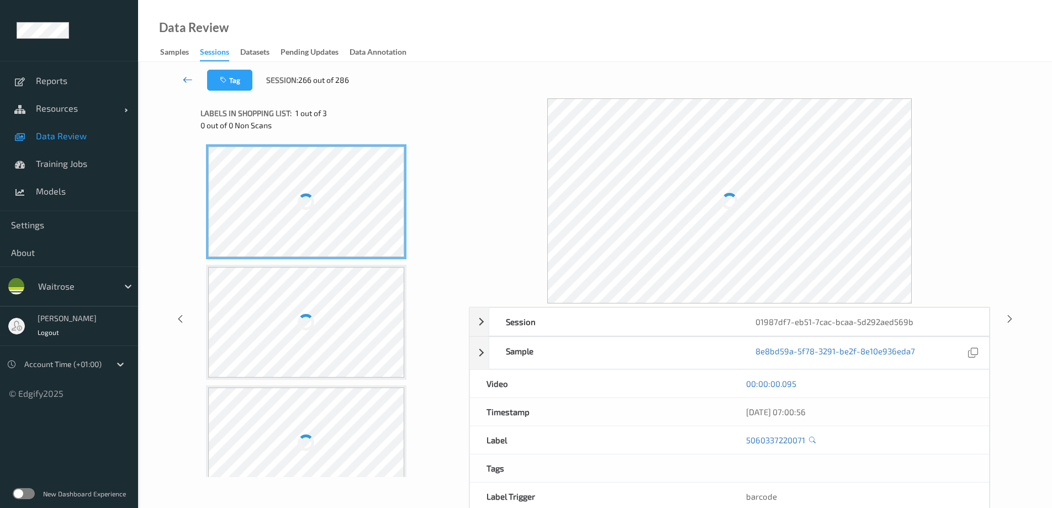
click at [185, 83] on icon at bounding box center [188, 79] width 10 height 11
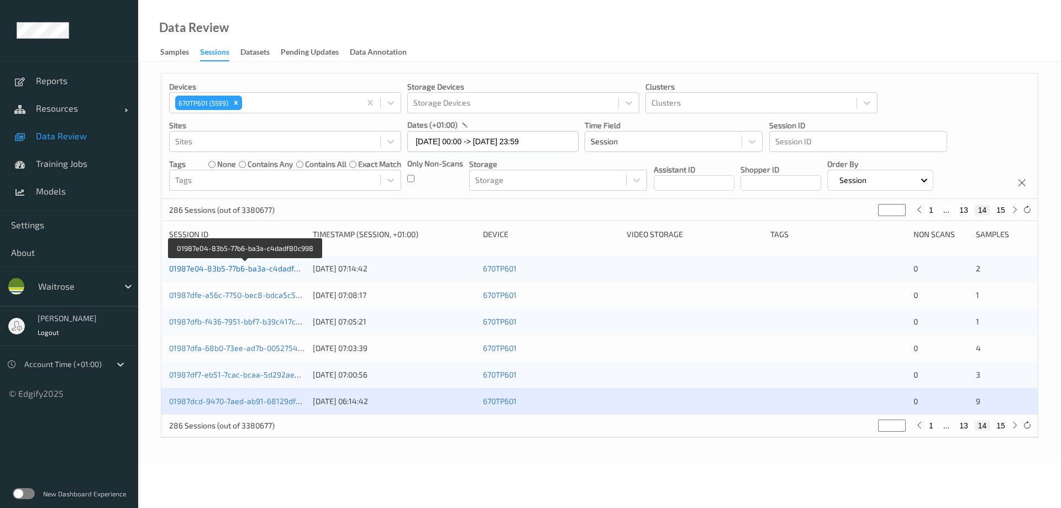
click at [215, 268] on link "01987e04-83b5-77b6-ba3a-c4dadf80c998" at bounding box center [245, 267] width 152 height 9
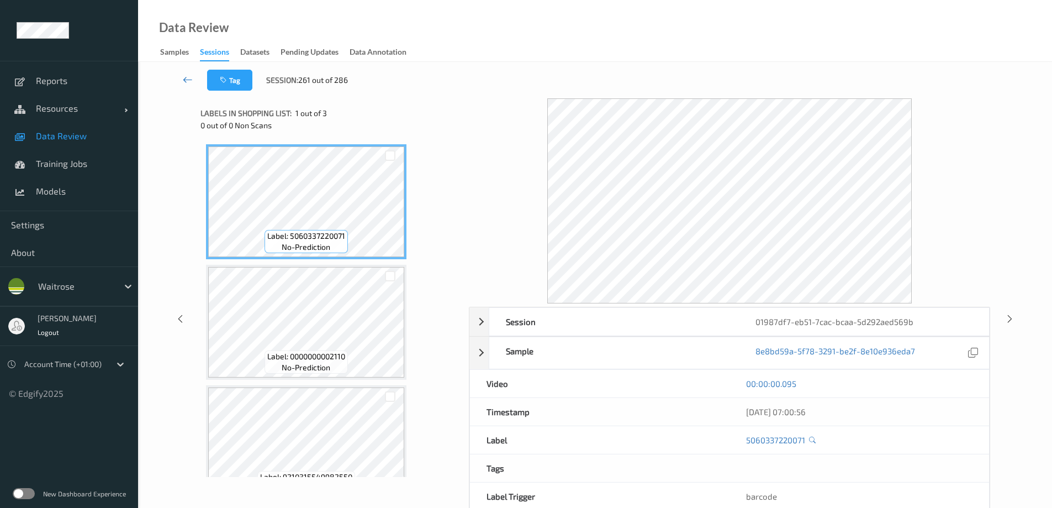
click at [185, 78] on icon at bounding box center [188, 79] width 10 height 11
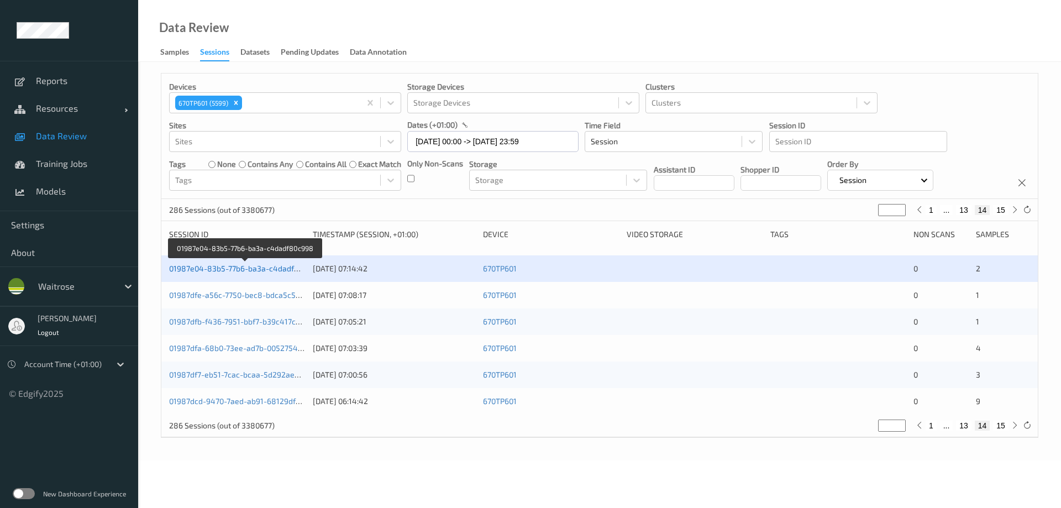
click at [239, 267] on link "01987e04-83b5-77b6-ba3a-c4dadf80c998" at bounding box center [245, 267] width 152 height 9
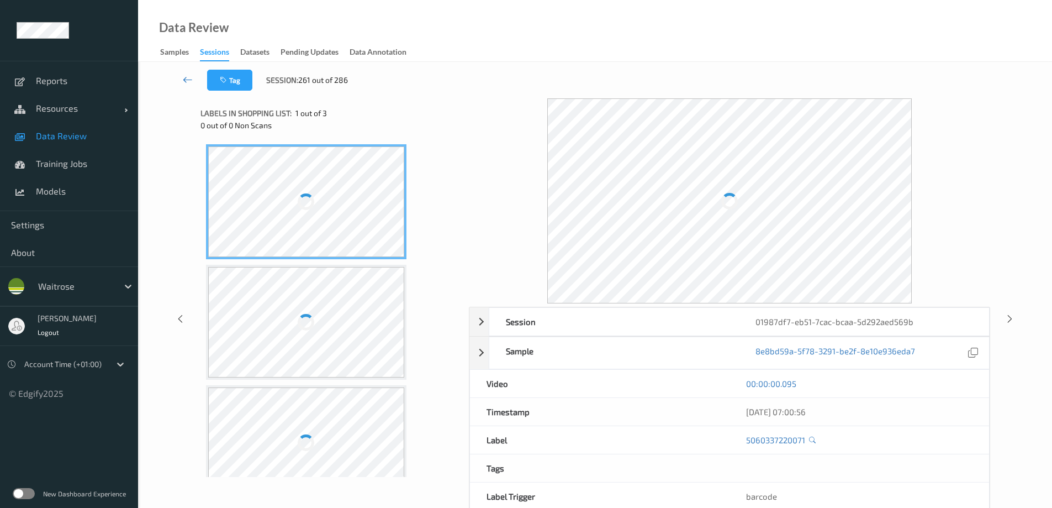
click at [187, 81] on icon at bounding box center [188, 79] width 10 height 11
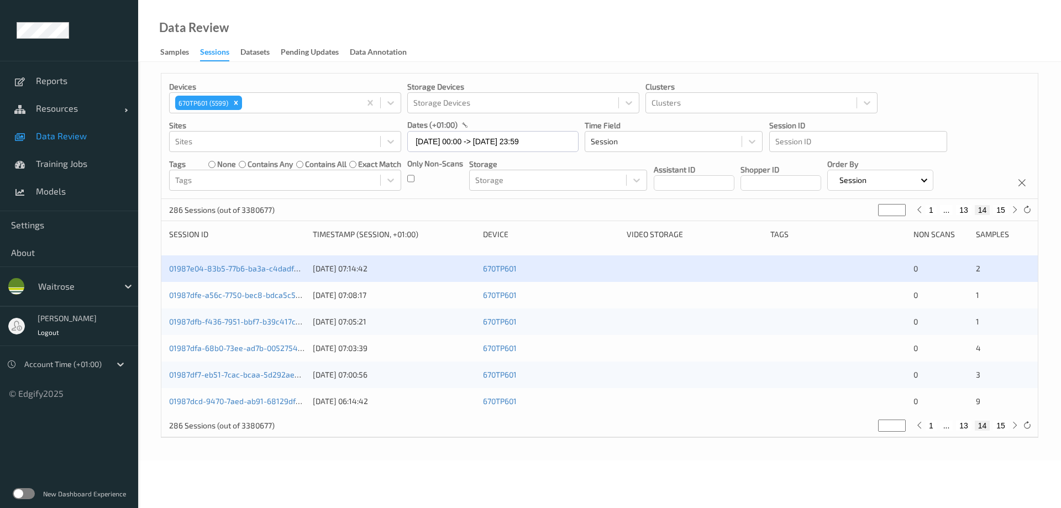
click at [964, 423] on button "13" at bounding box center [963, 425] width 15 height 10
type input "**"
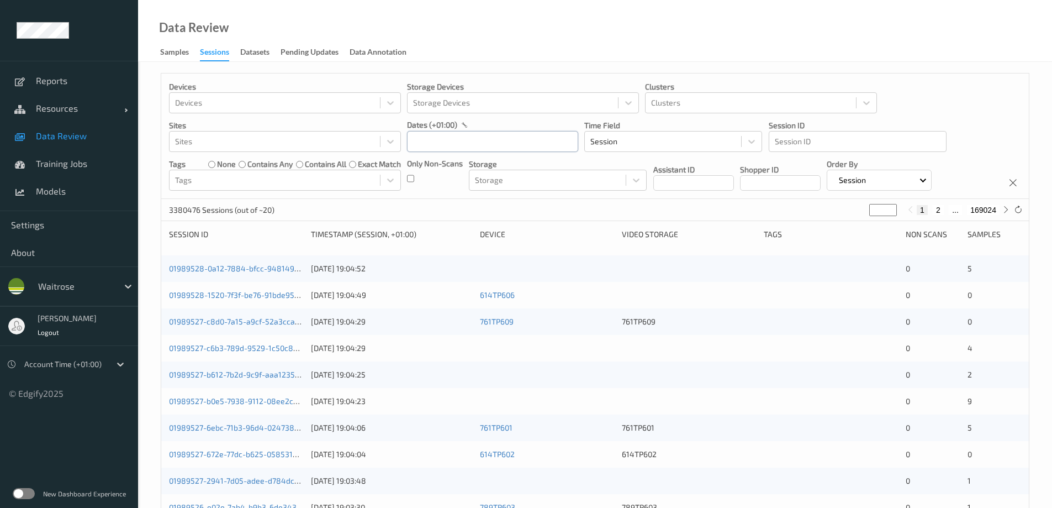
click at [458, 140] on input "text" at bounding box center [492, 141] width 171 height 21
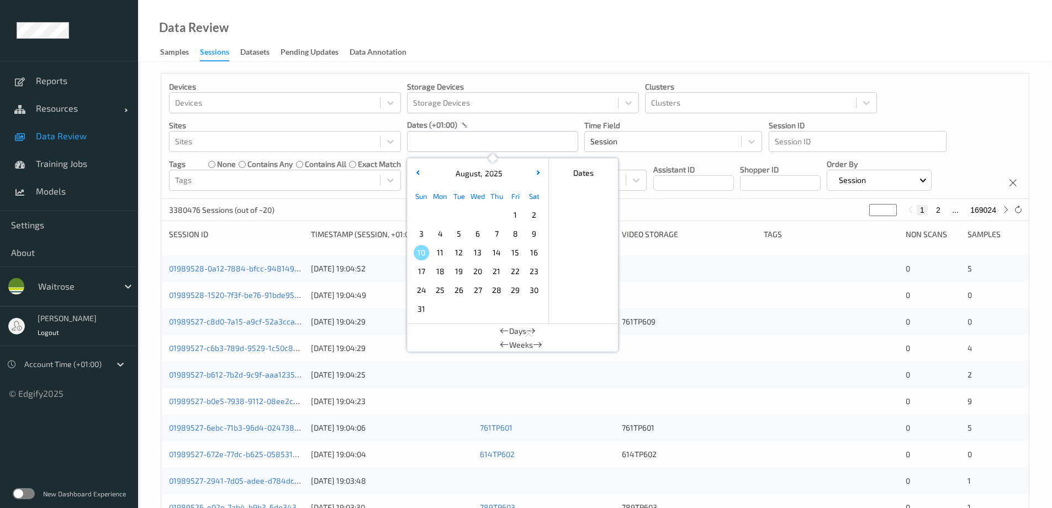
click at [477, 230] on span "6" at bounding box center [477, 233] width 15 height 15
click at [477, 229] on span "6" at bounding box center [477, 233] width 15 height 15
type input "[DATE] 00:00 -> [DATE] 23:59"
click at [457, 46] on div "Data Review Samples Sessions Datasets Pending Updates Data Annotation" at bounding box center [595, 31] width 914 height 62
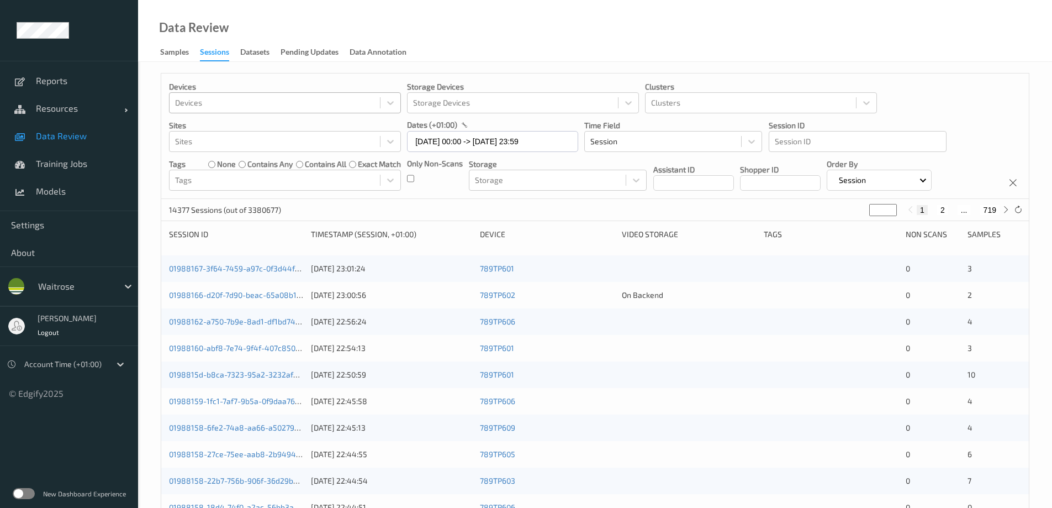
click at [276, 99] on div at bounding box center [274, 102] width 199 height 13
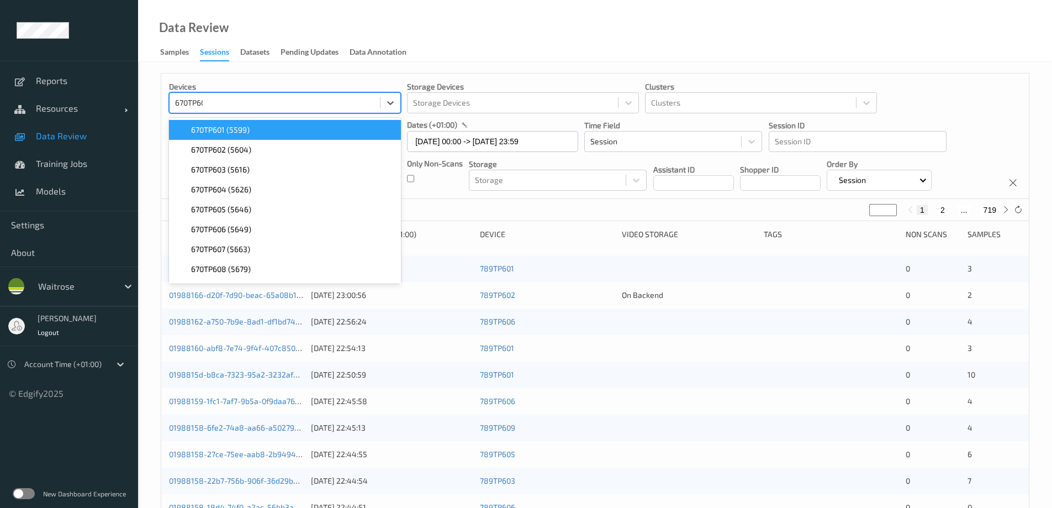
type input "670TP601"
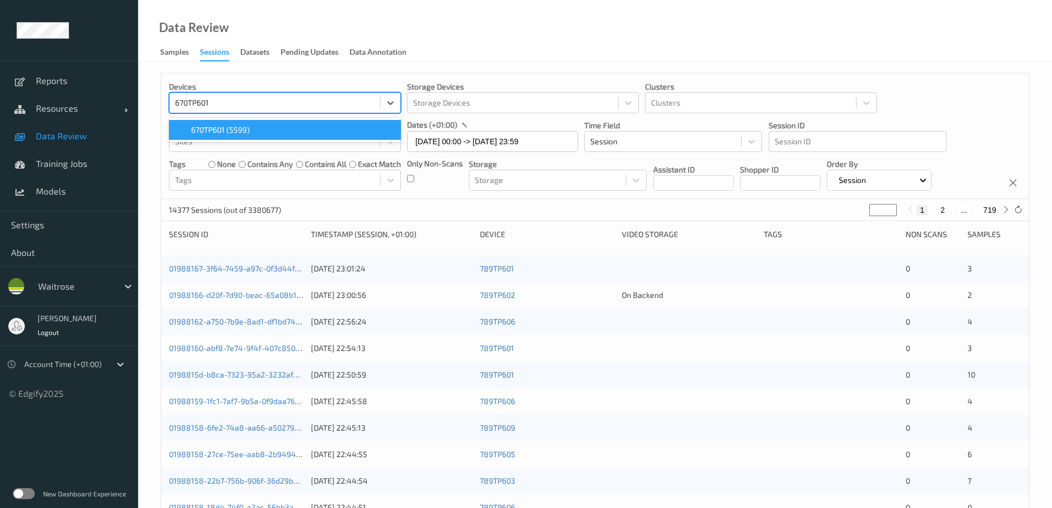
click at [209, 129] on span "670TP601 (5599)" at bounding box center [220, 129] width 59 height 11
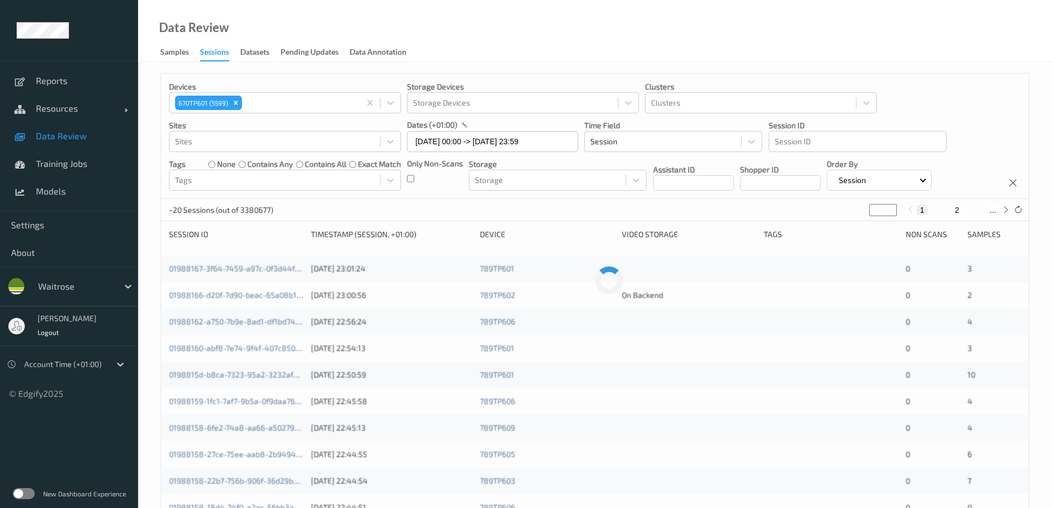
click at [510, 29] on div "Data Review Samples Sessions Datasets Pending Updates Data Annotation" at bounding box center [595, 31] width 914 height 62
click at [993, 210] on button "15" at bounding box center [991, 210] width 15 height 10
type input "**"
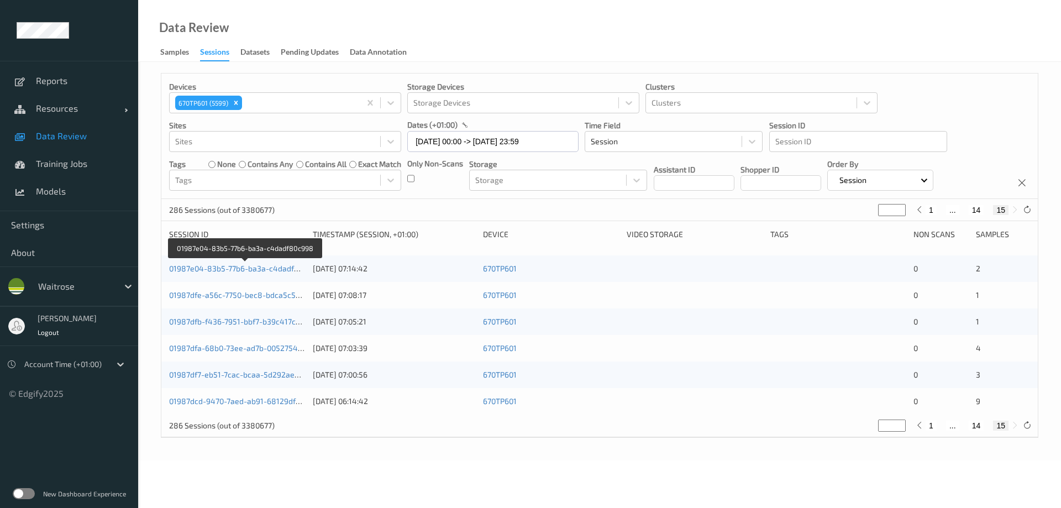
click at [243, 267] on link "01987e04-83b5-77b6-ba3a-c4dadf80c998" at bounding box center [245, 267] width 152 height 9
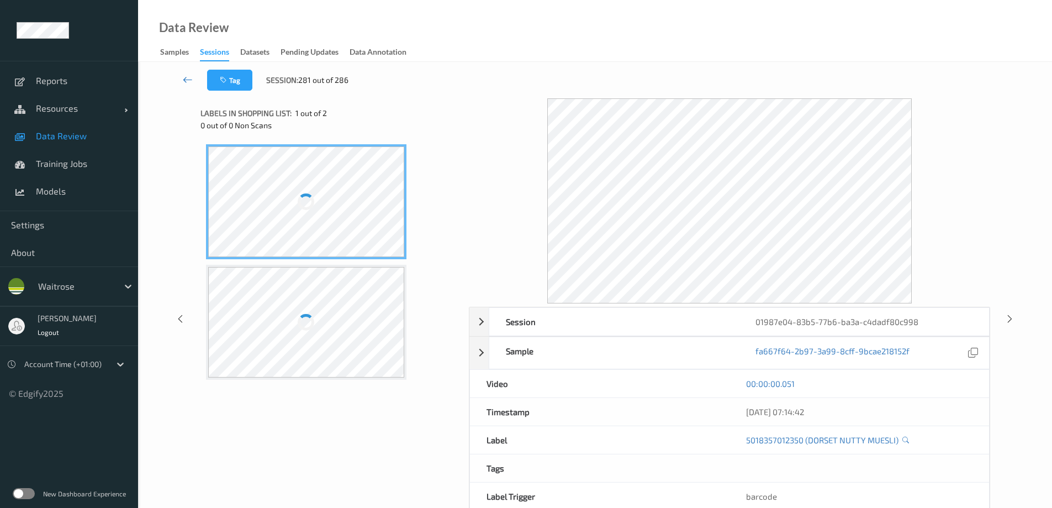
click at [187, 81] on icon at bounding box center [188, 79] width 10 height 11
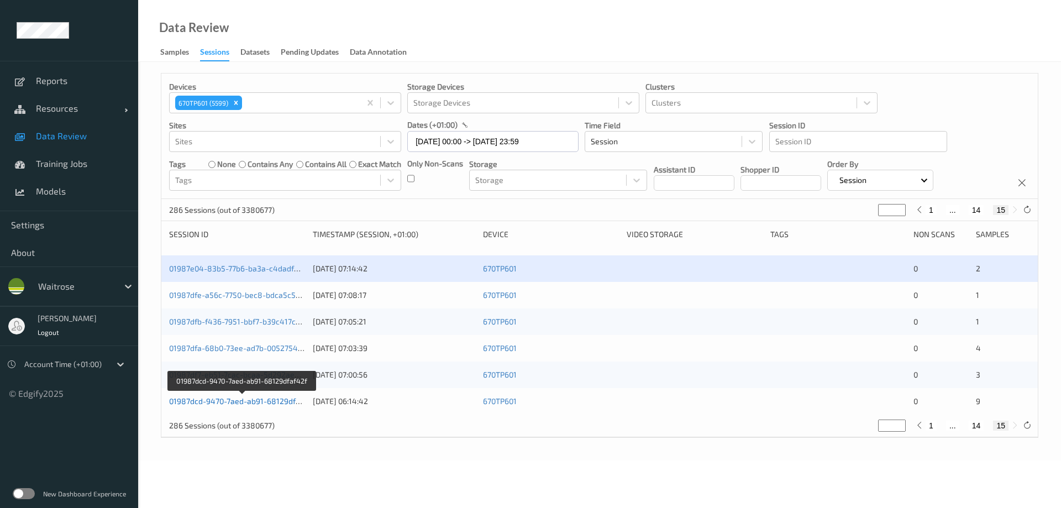
click at [257, 399] on link "01987dcd-9470-7aed-ab91-68129dfaf42f" at bounding box center [242, 400] width 146 height 9
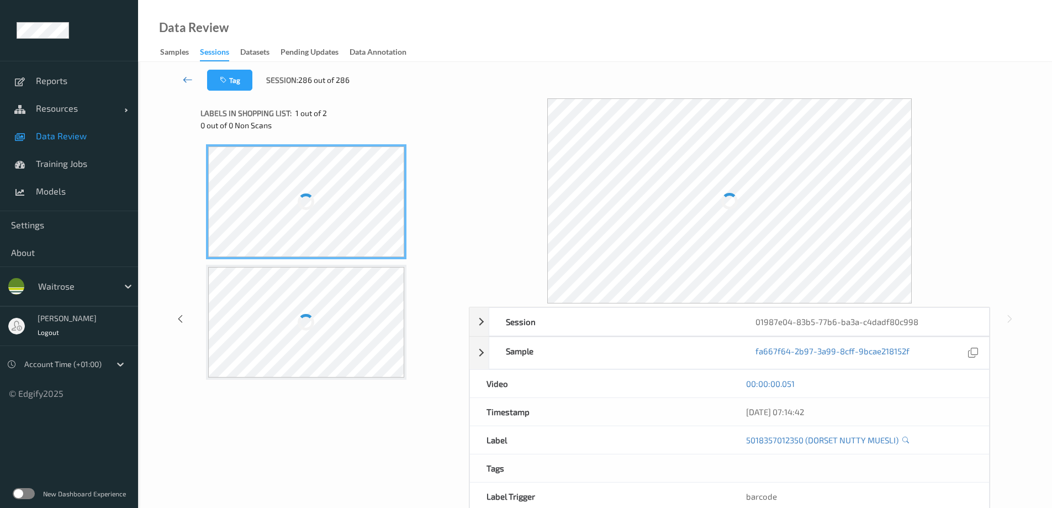
click at [186, 79] on icon at bounding box center [188, 79] width 10 height 11
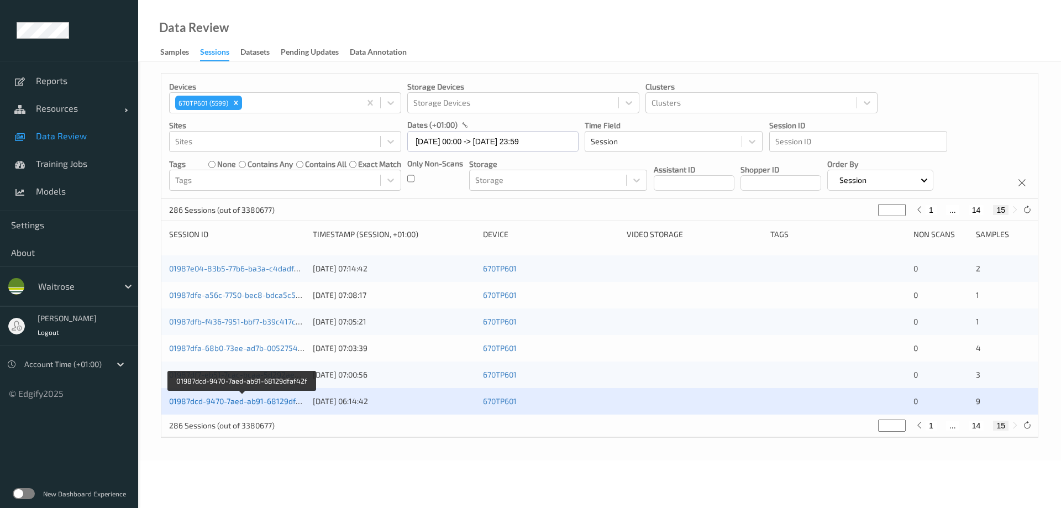
click at [287, 397] on link "01987dcd-9470-7aed-ab91-68129dfaf42f" at bounding box center [242, 400] width 146 height 9
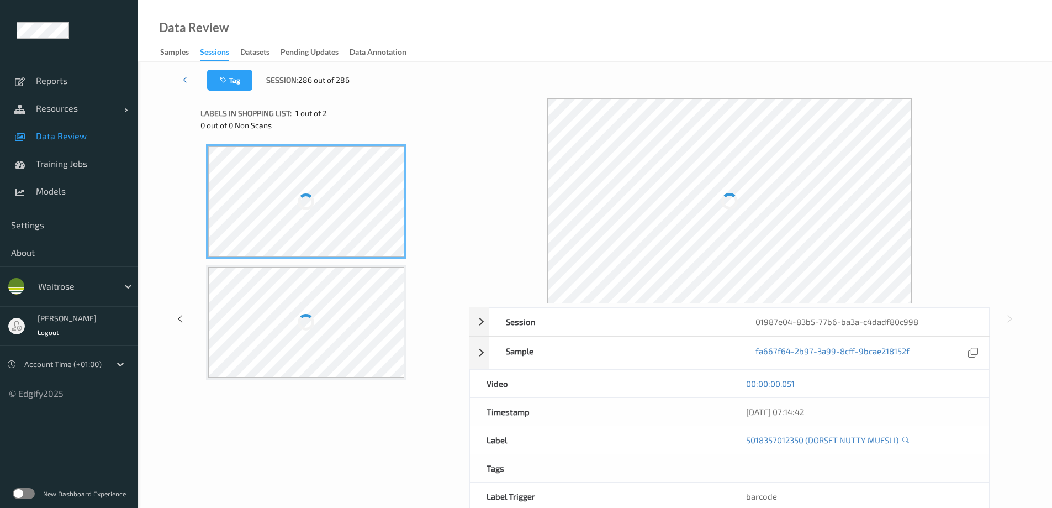
click at [188, 79] on icon at bounding box center [188, 79] width 10 height 11
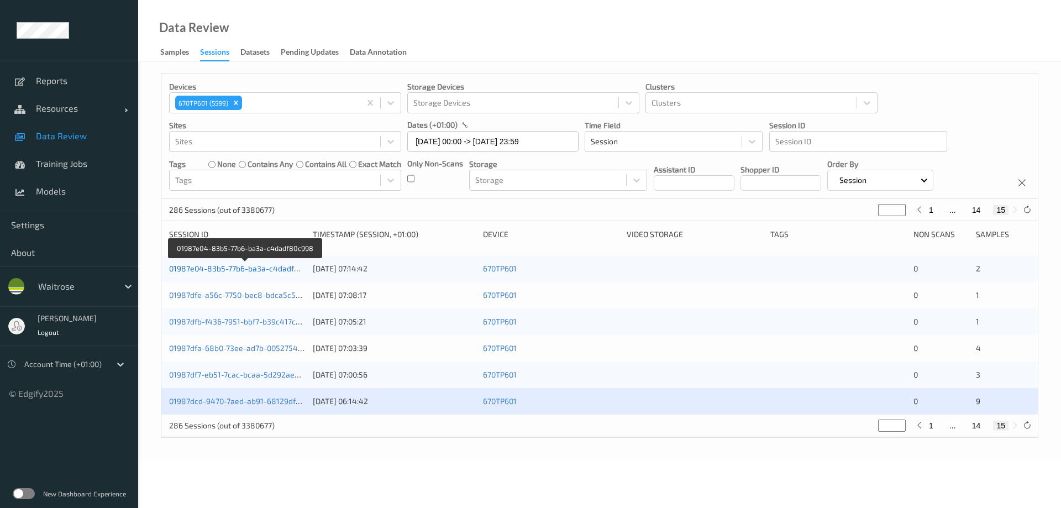
click at [260, 264] on link "01987e04-83b5-77b6-ba3a-c4dadf80c998" at bounding box center [245, 267] width 152 height 9
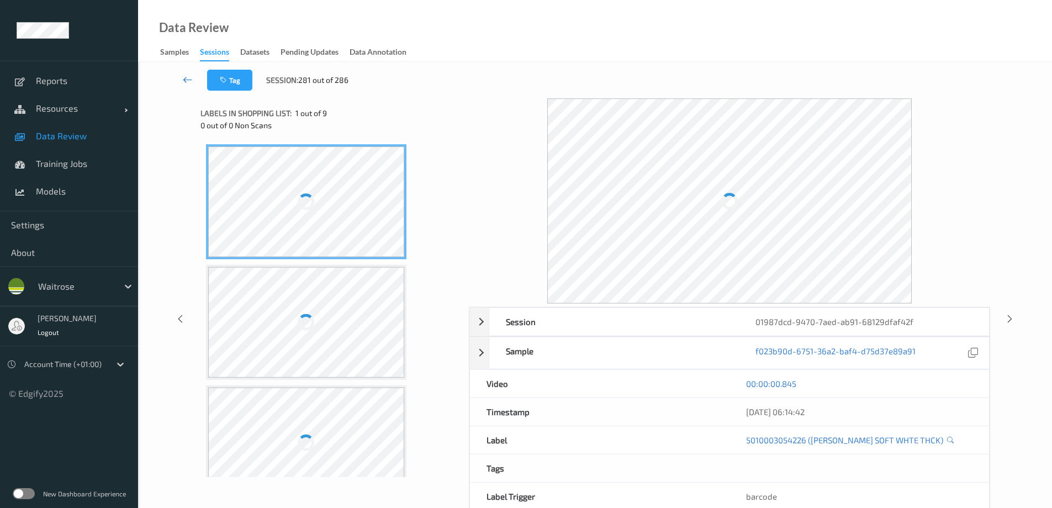
click at [186, 81] on icon at bounding box center [188, 79] width 10 height 11
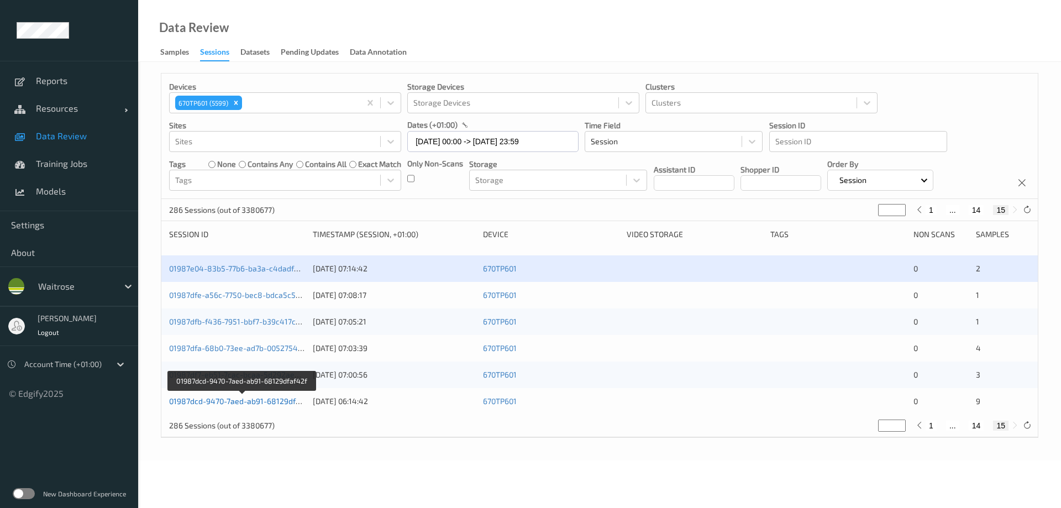
click at [283, 399] on link "01987dcd-9470-7aed-ab91-68129dfaf42f" at bounding box center [242, 400] width 146 height 9
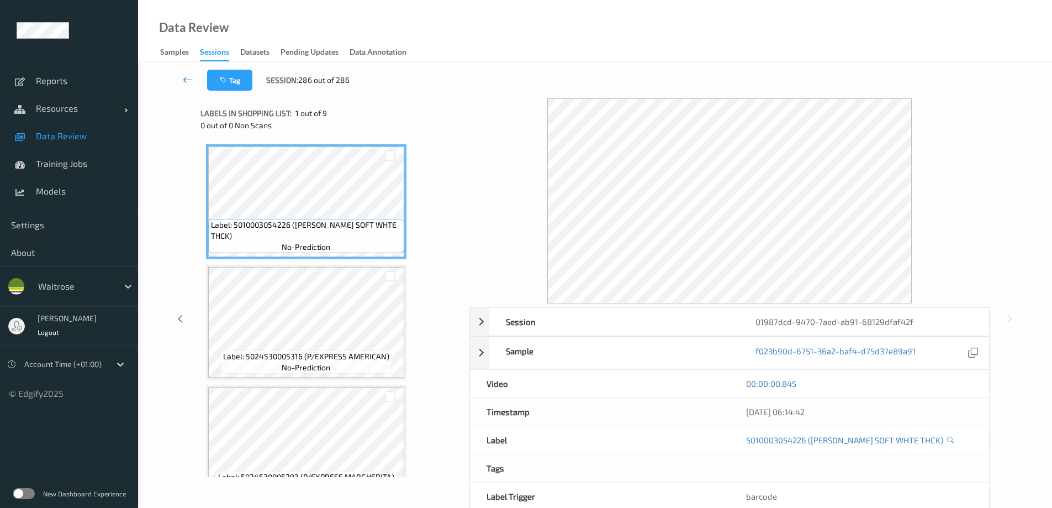
click at [186, 80] on icon at bounding box center [188, 79] width 10 height 11
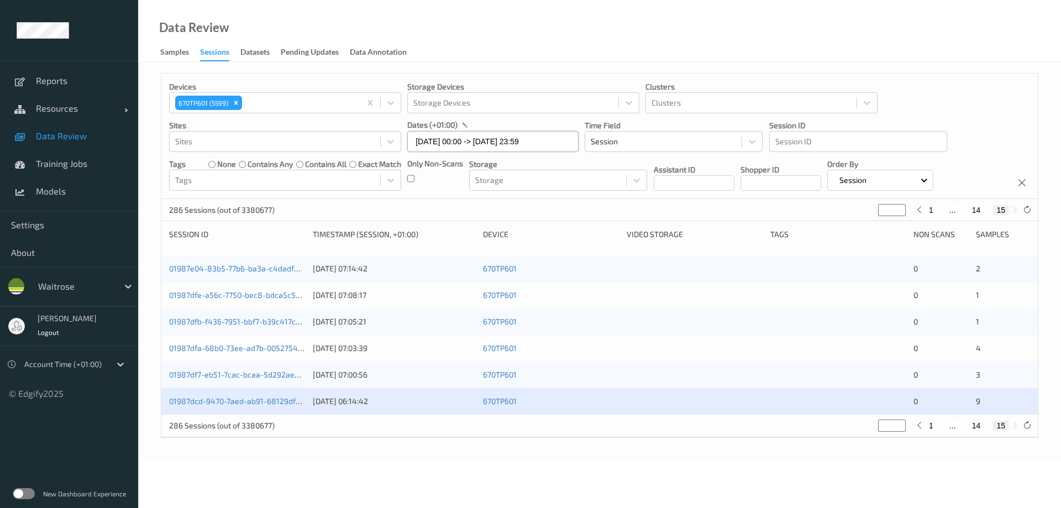
click at [531, 143] on input "[DATE] 00:00 -> [DATE] 23:59" at bounding box center [492, 141] width 171 height 21
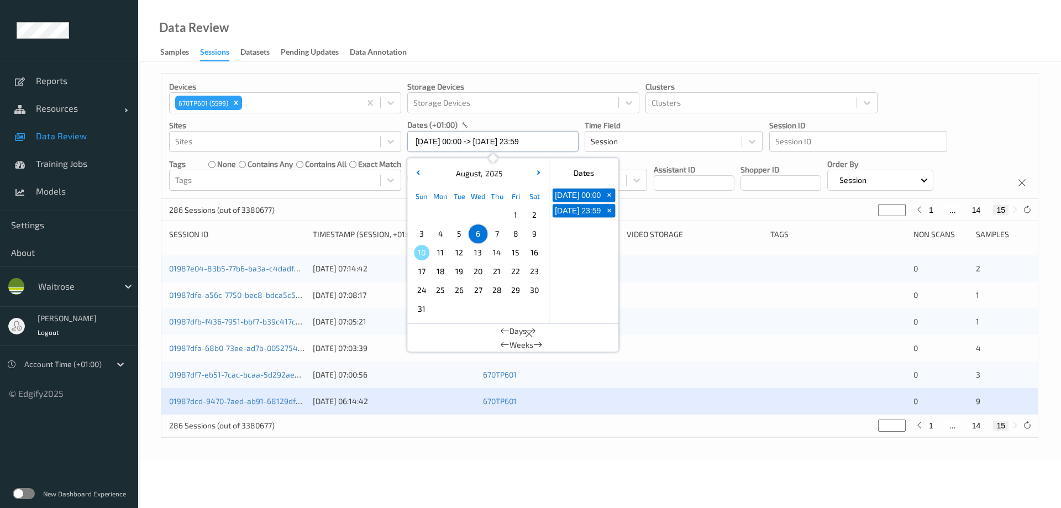
click at [531, 143] on input "[DATE] 00:00 -> [DATE] 23:59" at bounding box center [492, 141] width 171 height 21
click at [576, 42] on div "Data Review Samples Sessions Datasets Pending Updates Data Annotation" at bounding box center [599, 31] width 923 height 62
